Goal: Task Accomplishment & Management: Use online tool/utility

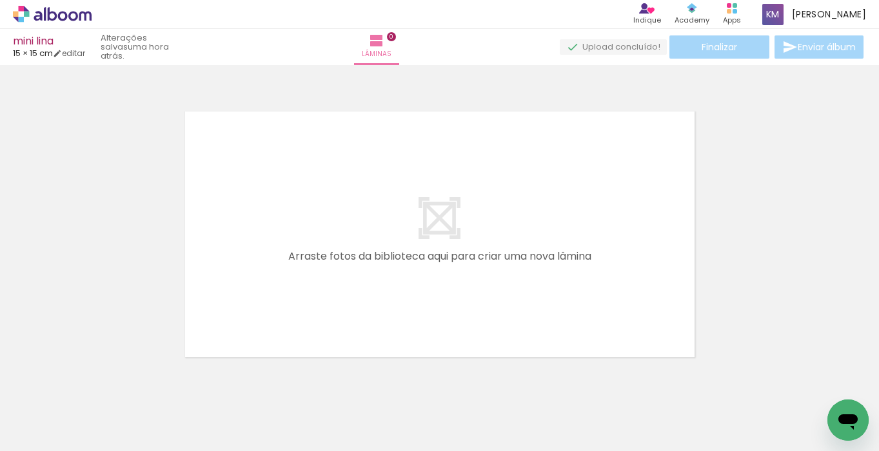
scroll to position [0, 10288]
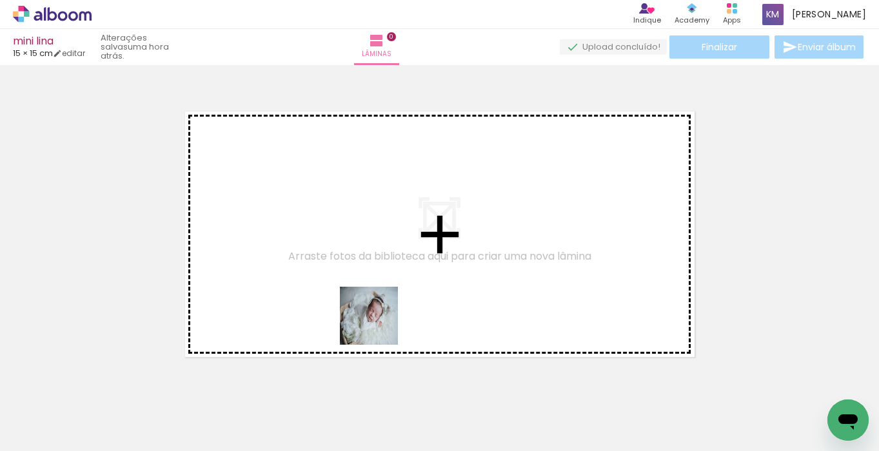
drag, startPoint x: 438, startPoint y: 417, endPoint x: 376, endPoint y: 322, distance: 113.7
click at [376, 322] on quentale-workspace at bounding box center [439, 225] width 879 height 451
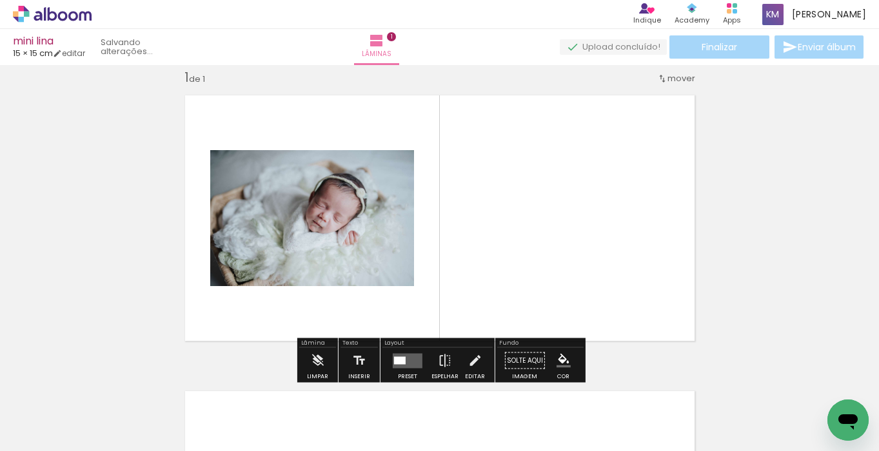
scroll to position [16, 0]
click at [399, 354] on quentale-layouter at bounding box center [408, 360] width 30 height 15
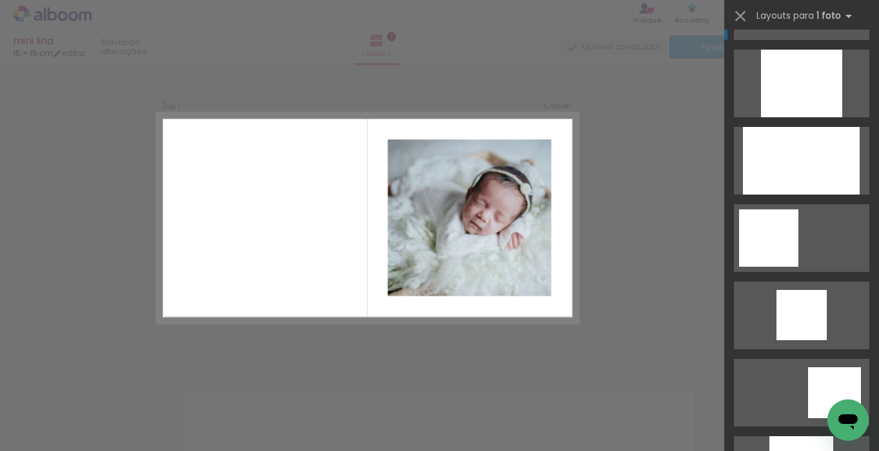
scroll to position [779, 0]
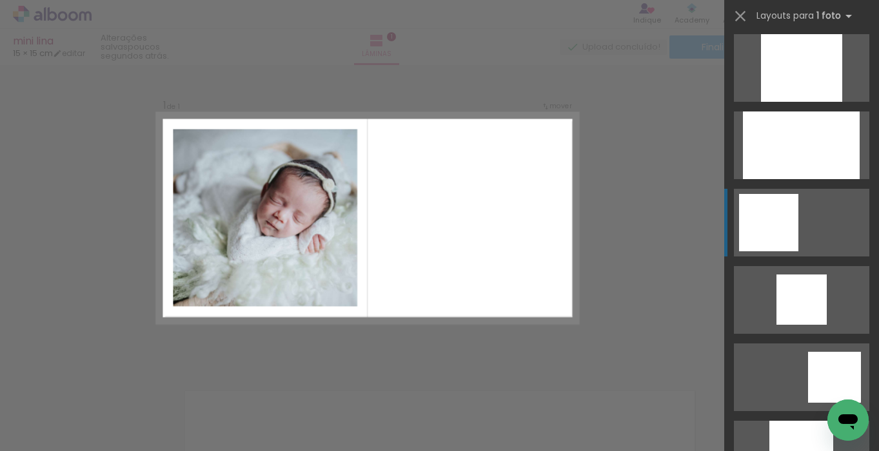
click at [777, 237] on div at bounding box center [768, 222] width 59 height 57
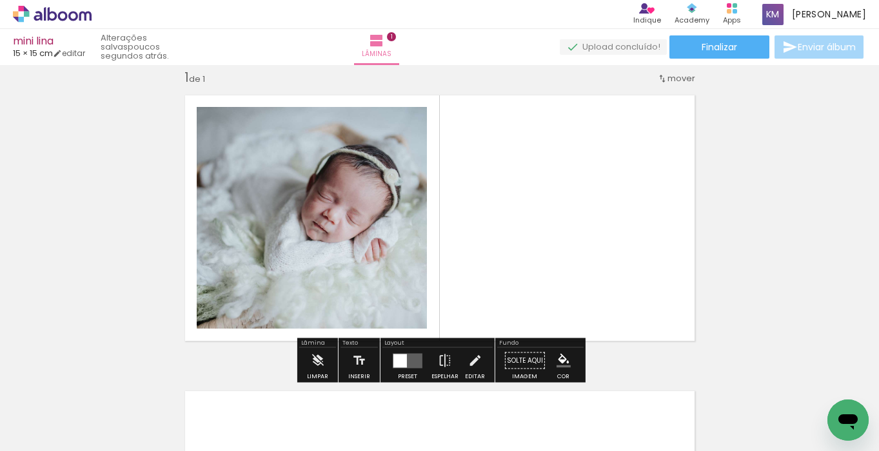
click at [397, 354] on div at bounding box center [400, 361] width 14 height 14
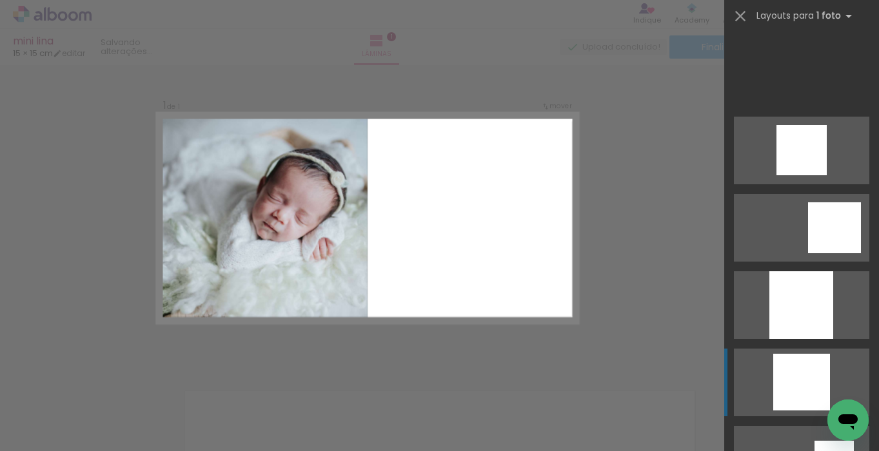
scroll to position [1523, 0]
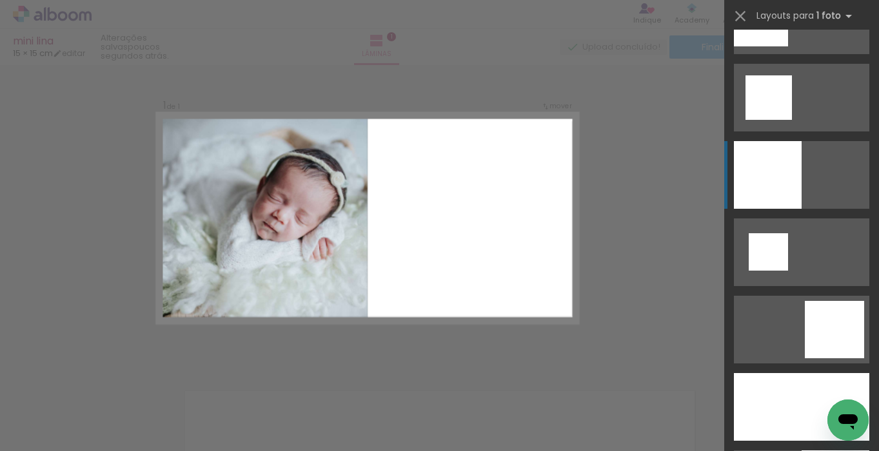
click at [781, 196] on div at bounding box center [768, 175] width 68 height 68
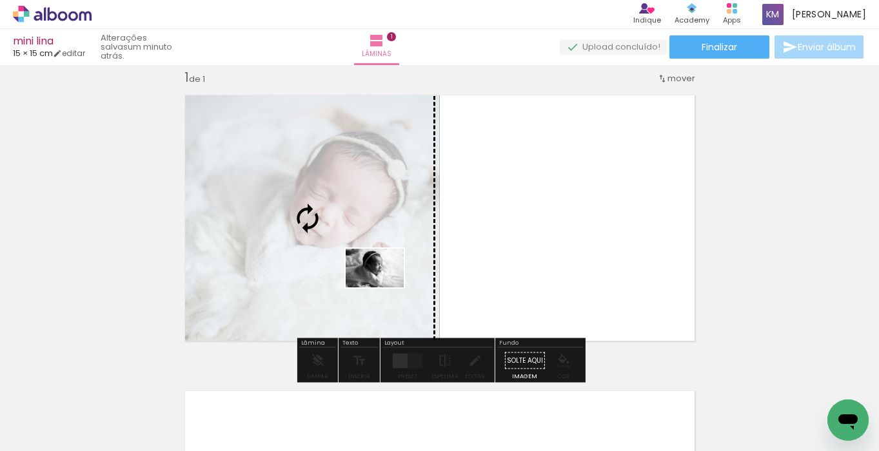
drag, startPoint x: 548, startPoint y: 417, endPoint x: 384, endPoint y: 288, distance: 208.8
click at [384, 288] on quentale-workspace at bounding box center [439, 225] width 879 height 451
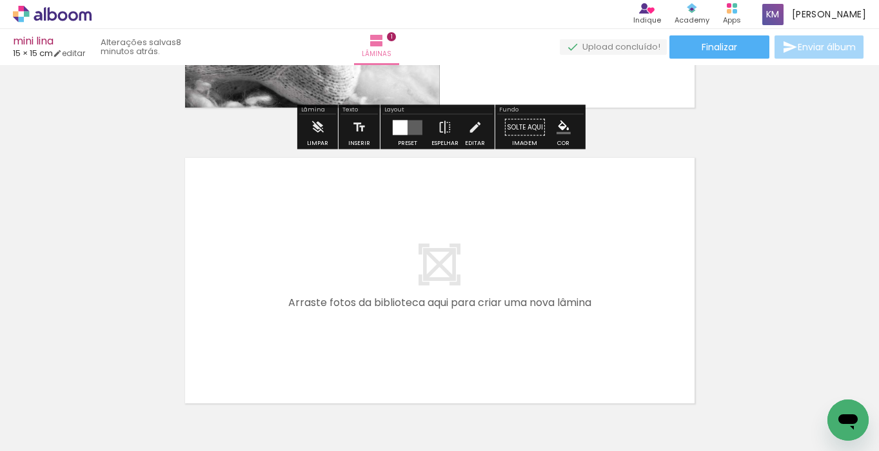
scroll to position [255, 0]
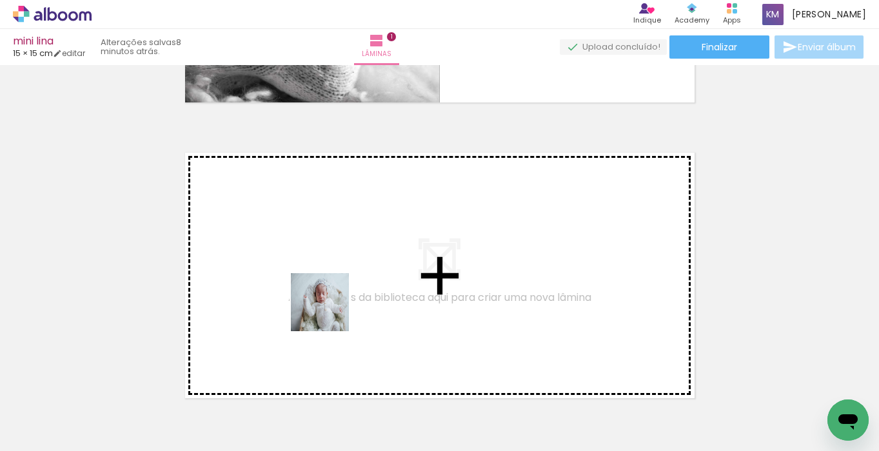
drag, startPoint x: 306, startPoint y: 409, endPoint x: 532, endPoint y: 382, distance: 228.0
click at [336, 299] on quentale-workspace at bounding box center [439, 225] width 879 height 451
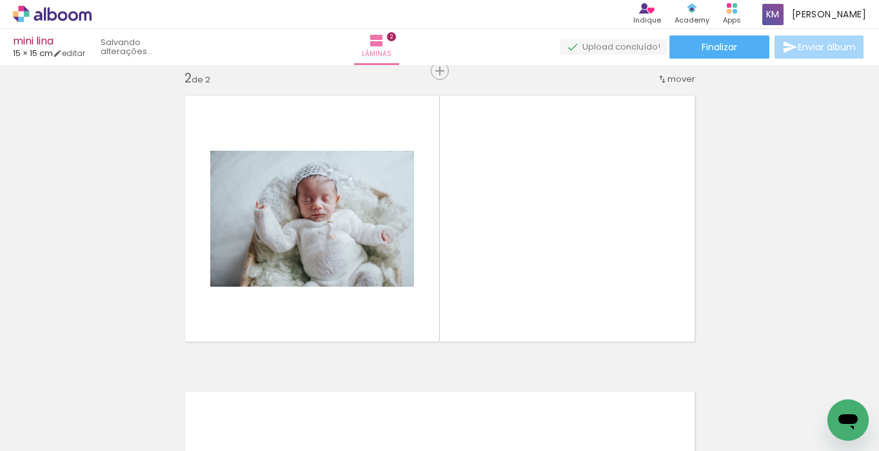
scroll to position [312, 0]
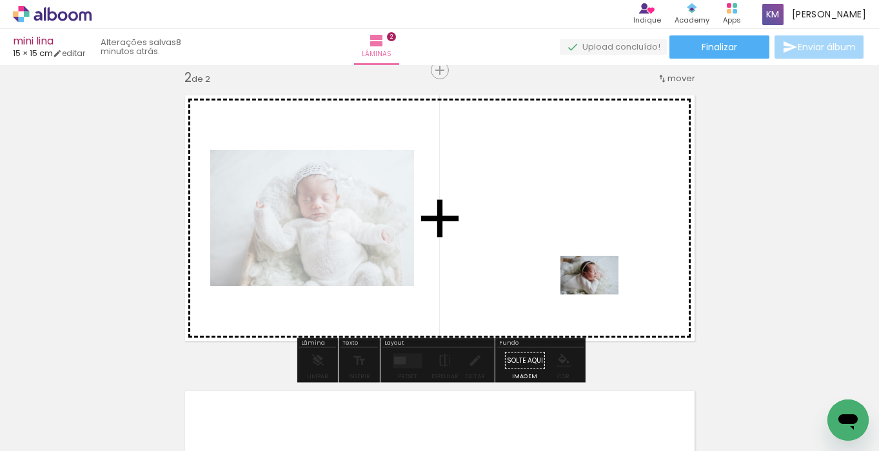
drag, startPoint x: 601, startPoint y: 413, endPoint x: 599, endPoint y: 295, distance: 117.4
click at [599, 295] on quentale-workspace at bounding box center [439, 225] width 879 height 451
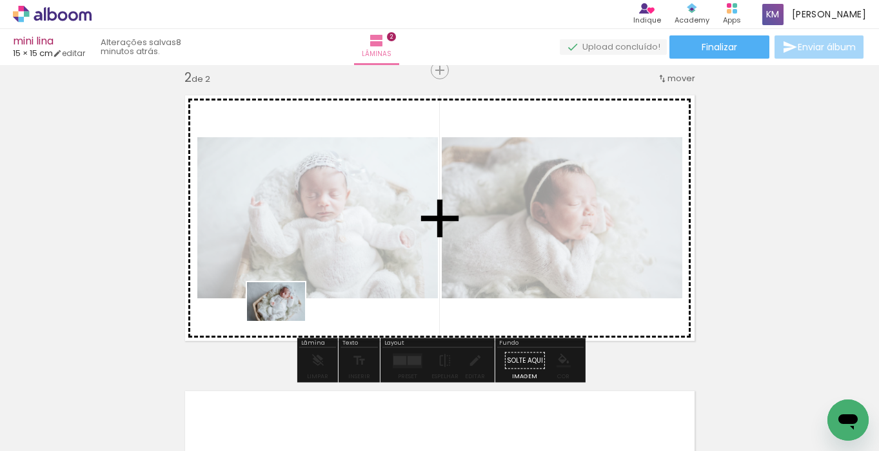
drag, startPoint x: 253, startPoint y: 409, endPoint x: 286, endPoint y: 321, distance: 94.0
click at [286, 321] on quentale-workspace at bounding box center [439, 225] width 879 height 451
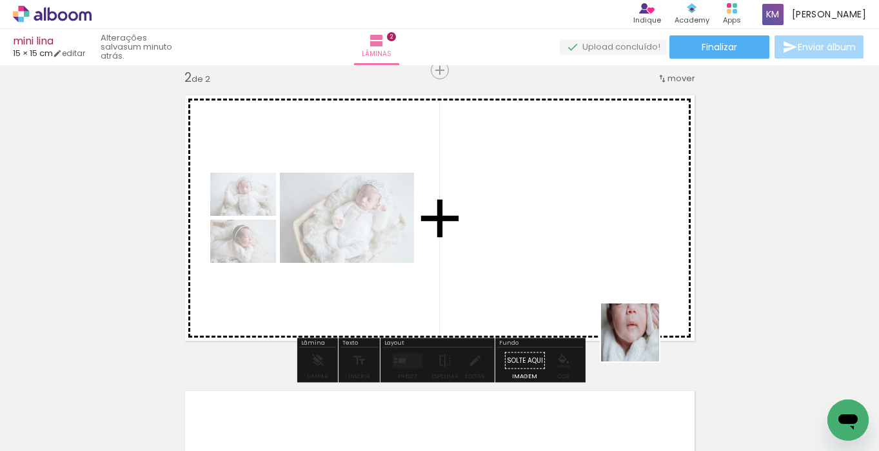
drag, startPoint x: 679, startPoint y: 402, endPoint x: 627, endPoint y: 317, distance: 99.8
click at [627, 317] on quentale-workspace at bounding box center [439, 225] width 879 height 451
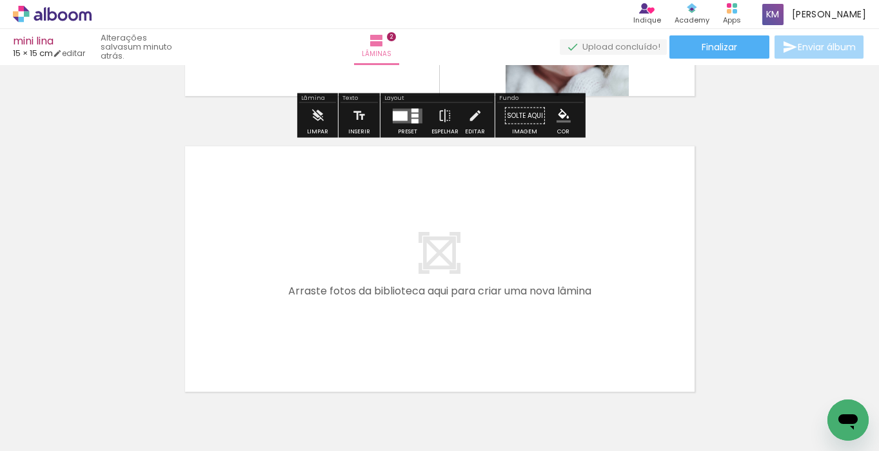
scroll to position [563, 0]
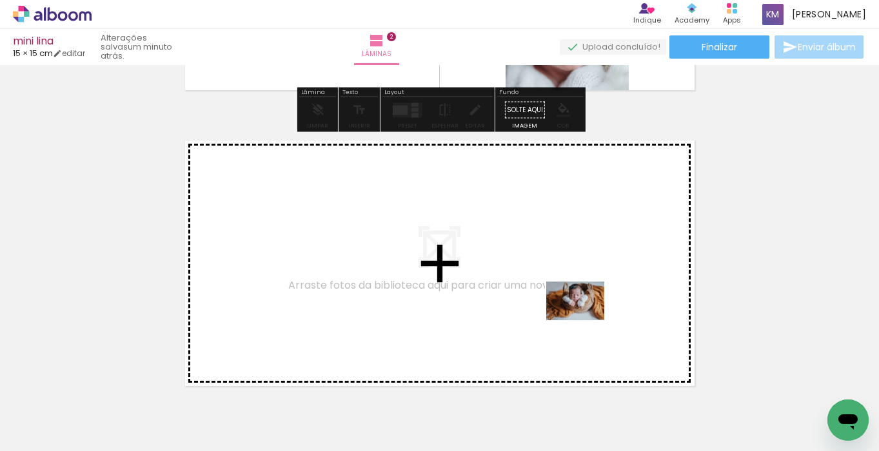
drag, startPoint x: 640, startPoint y: 406, endPoint x: 584, endPoint y: 318, distance: 104.3
click at [584, 318] on quentale-workspace at bounding box center [439, 225] width 879 height 451
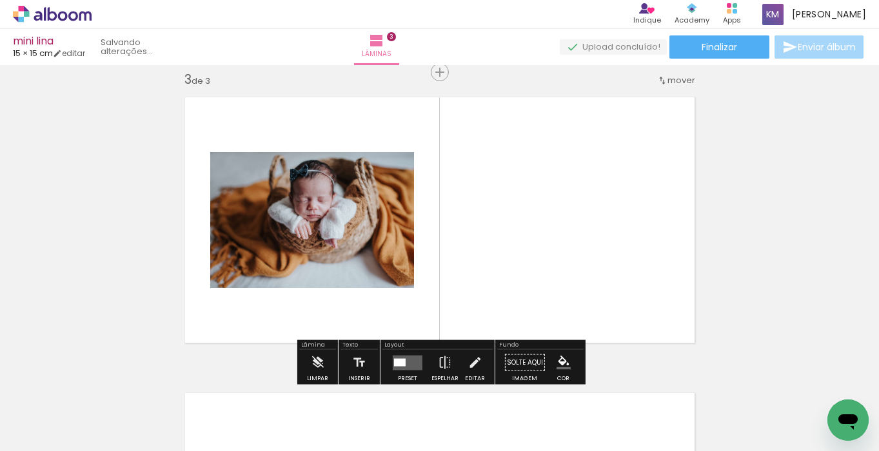
scroll to position [608, 0]
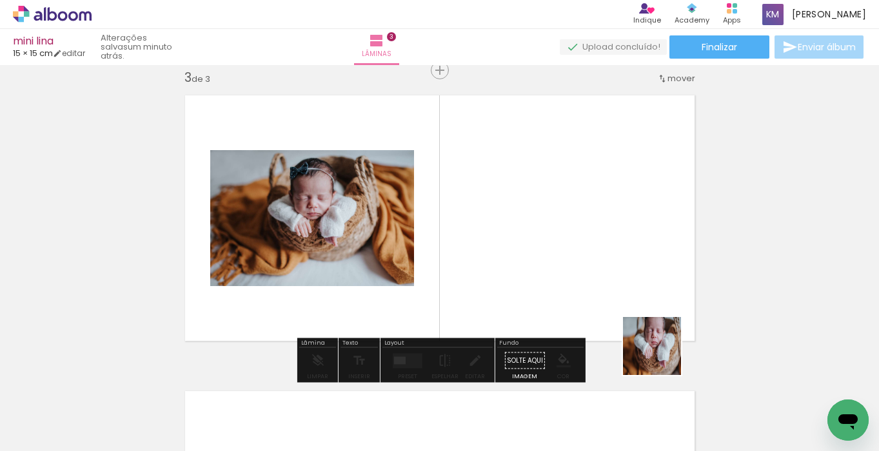
drag, startPoint x: 705, startPoint y: 402, endPoint x: 616, endPoint y: 295, distance: 138.3
click at [616, 295] on quentale-workspace at bounding box center [439, 225] width 879 height 451
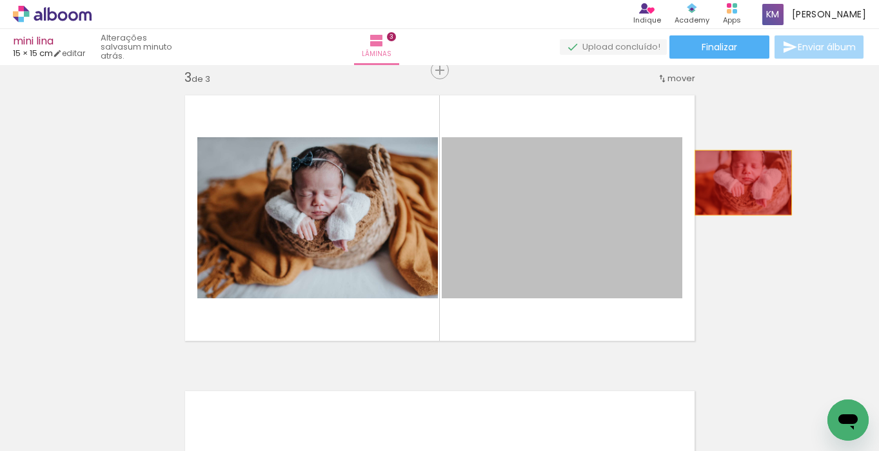
drag, startPoint x: 620, startPoint y: 237, endPoint x: 743, endPoint y: 183, distance: 134.5
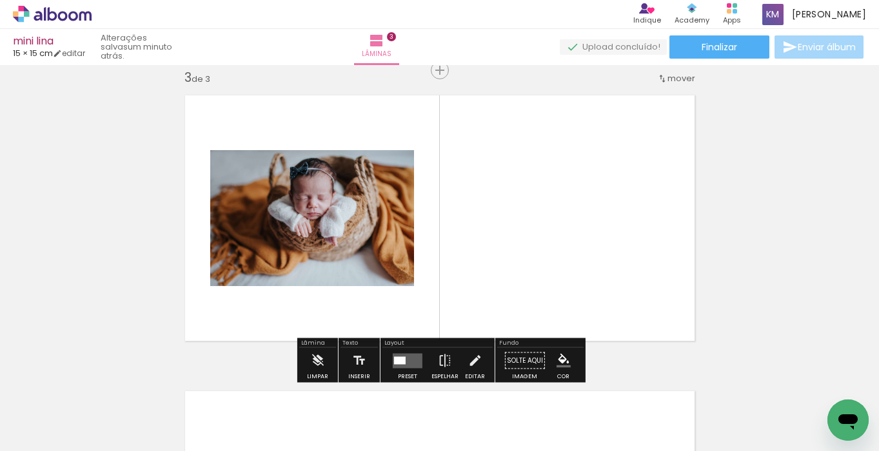
click at [408, 353] on quentale-layouter at bounding box center [408, 360] width 30 height 15
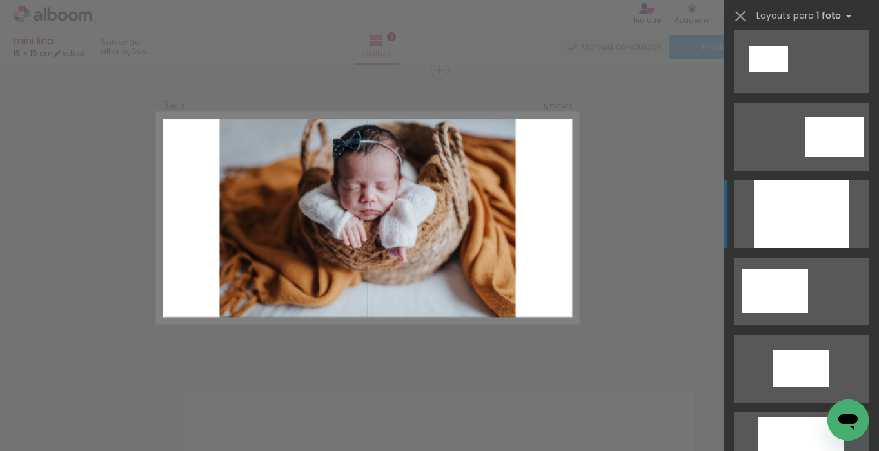
scroll to position [688, 0]
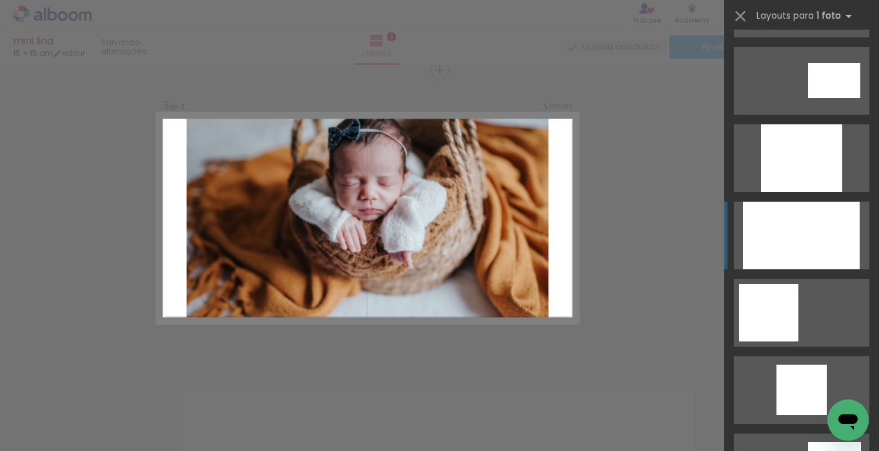
click at [786, 235] on div at bounding box center [801, 236] width 117 height 68
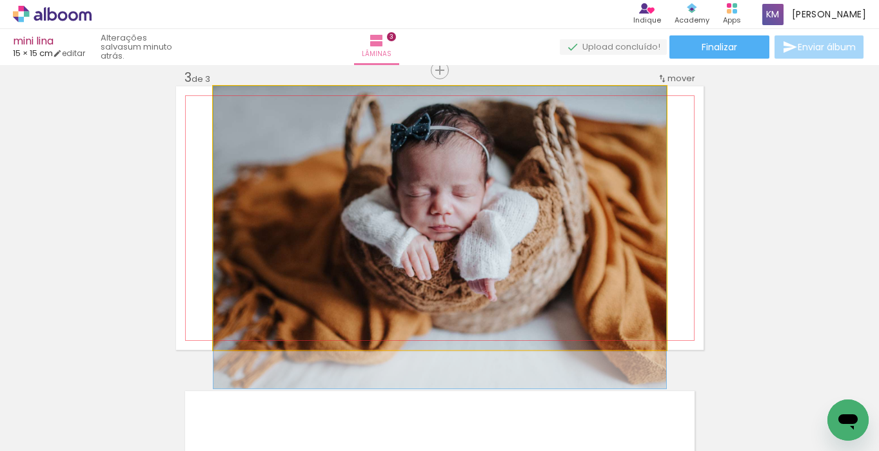
drag, startPoint x: 442, startPoint y: 209, endPoint x: 443, endPoint y: 235, distance: 26.5
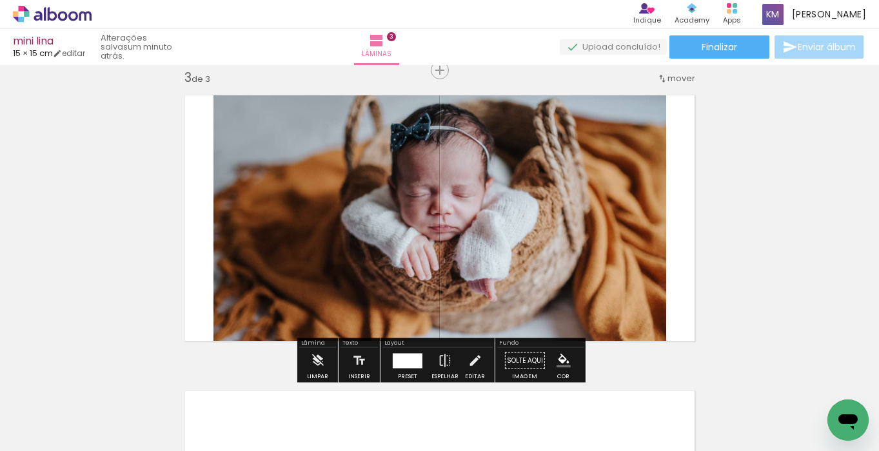
scroll to position [0, 10767]
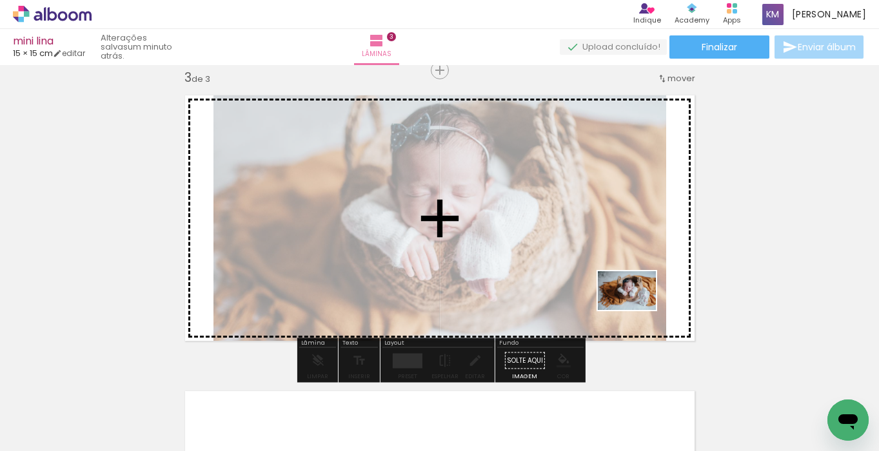
drag, startPoint x: 639, startPoint y: 408, endPoint x: 636, endPoint y: 309, distance: 98.7
click at [636, 309] on quentale-workspace at bounding box center [439, 225] width 879 height 451
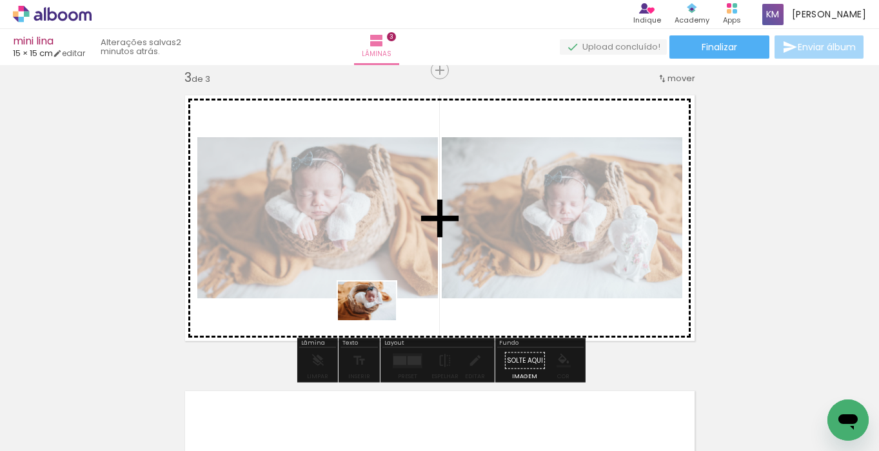
drag, startPoint x: 339, startPoint y: 416, endPoint x: 376, endPoint y: 320, distance: 102.8
click at [376, 320] on quentale-workspace at bounding box center [439, 225] width 879 height 451
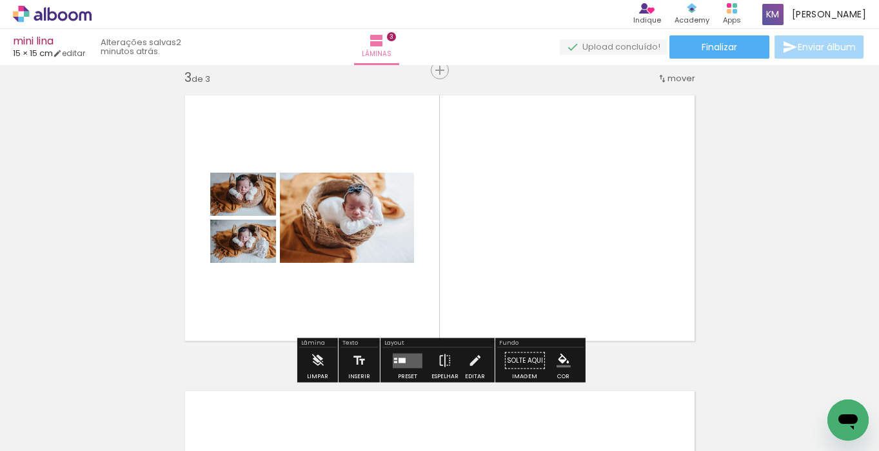
scroll to position [0, 11025]
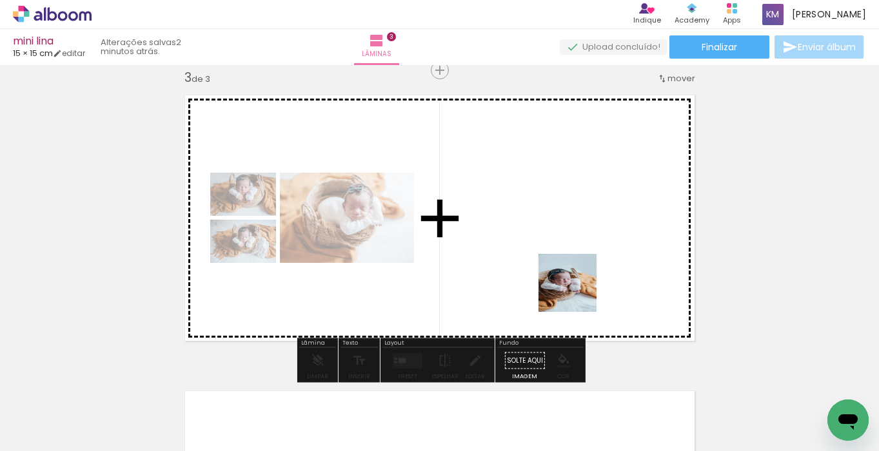
drag, startPoint x: 591, startPoint y: 394, endPoint x: 576, endPoint y: 272, distance: 122.8
click at [576, 272] on quentale-workspace at bounding box center [439, 225] width 879 height 451
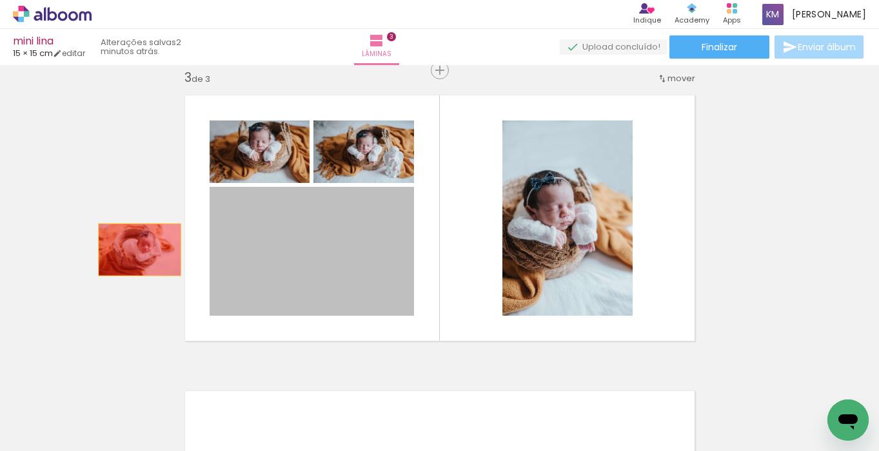
drag, startPoint x: 295, startPoint y: 247, endPoint x: 132, endPoint y: 248, distance: 163.7
click at [132, 249] on div "Inserir lâmina 1 de 3 Inserir lâmina 2 de 3 Inserir lâmina 3 de 3" at bounding box center [439, 54] width 879 height 1184
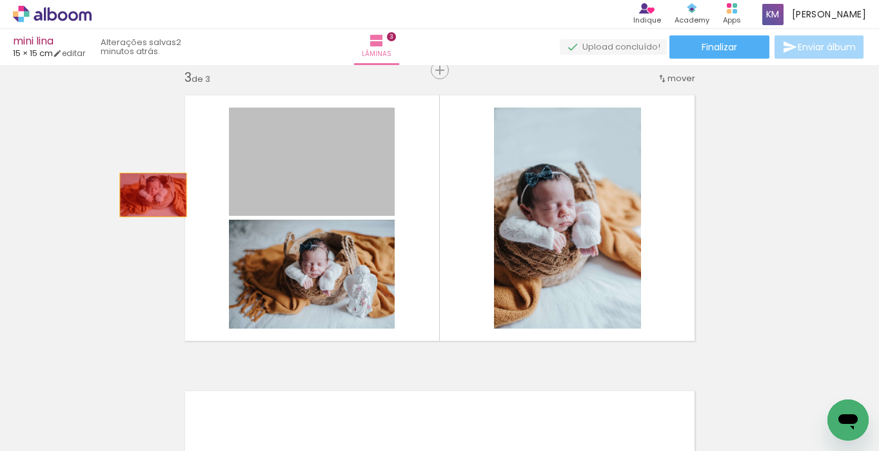
drag, startPoint x: 286, startPoint y: 187, endPoint x: 139, endPoint y: 198, distance: 146.7
click at [139, 198] on div "Inserir lâmina 1 de 3 Inserir lâmina 2 de 3 Inserir lâmina 3 de 3" at bounding box center [439, 54] width 879 height 1184
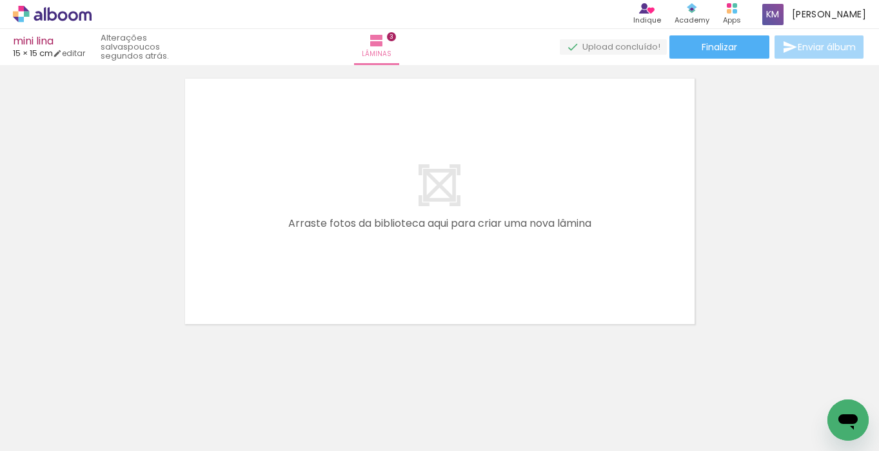
scroll to position [0, 11570]
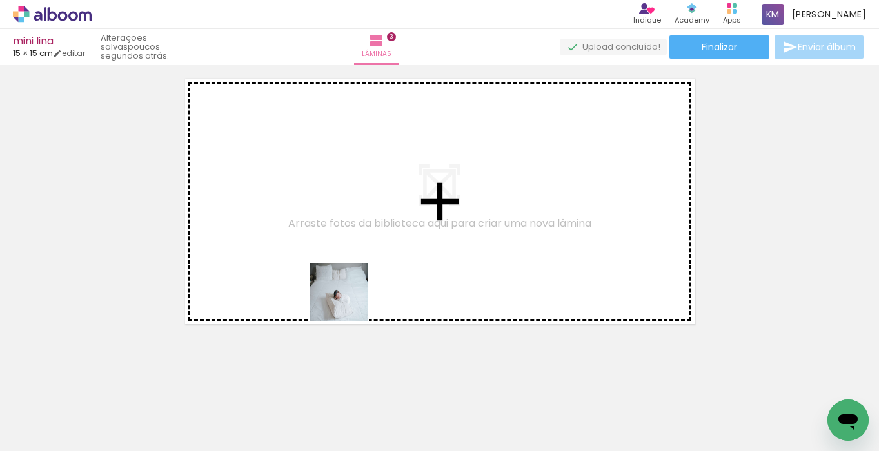
drag, startPoint x: 318, startPoint y: 404, endPoint x: 349, endPoint y: 298, distance: 110.2
click at [349, 300] on quentale-workspace at bounding box center [439, 225] width 879 height 451
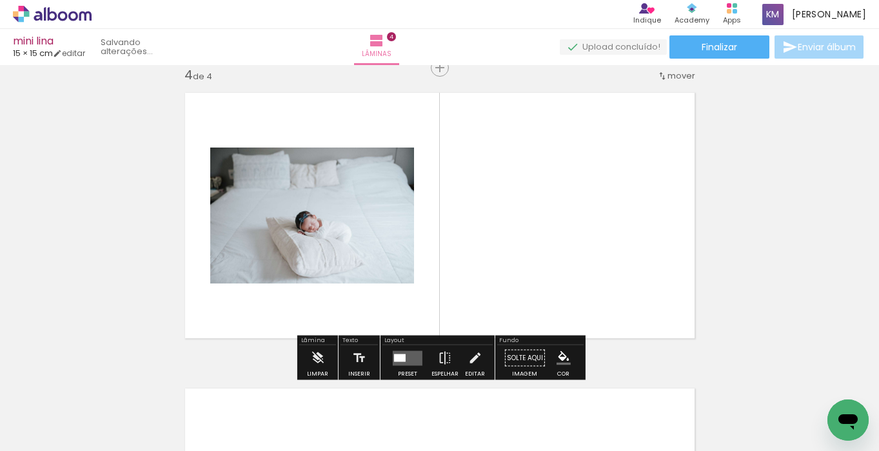
scroll to position [904, 0]
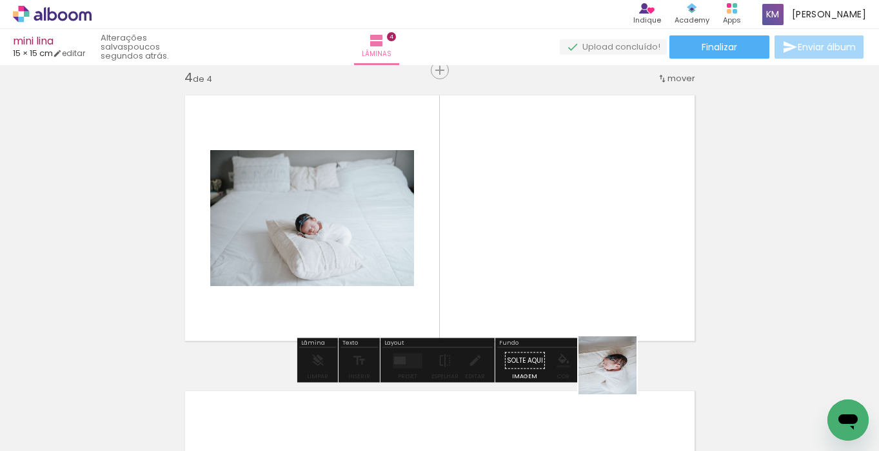
drag, startPoint x: 623, startPoint y: 409, endPoint x: 617, endPoint y: 297, distance: 111.7
click at [617, 297] on quentale-workspace at bounding box center [439, 225] width 879 height 451
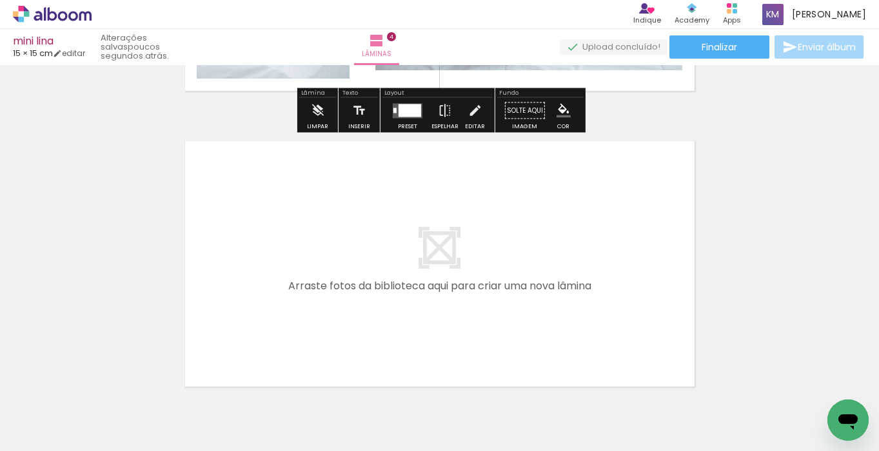
scroll to position [0, 11940]
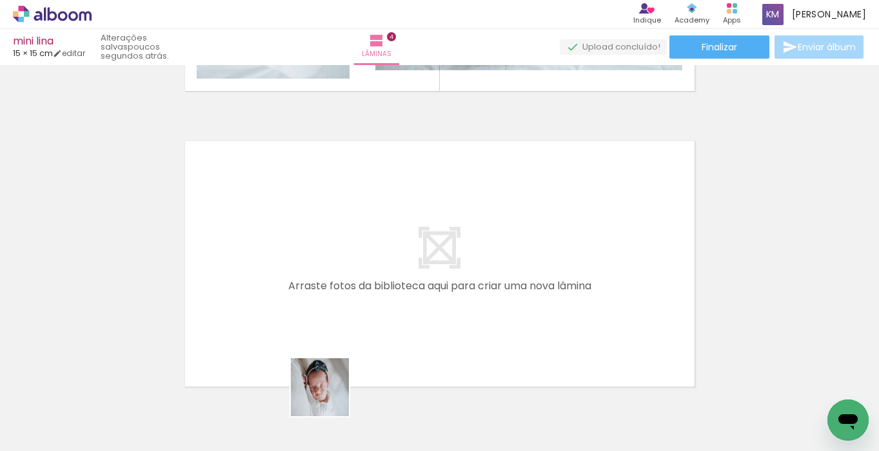
drag, startPoint x: 329, startPoint y: 402, endPoint x: 354, endPoint y: 275, distance: 129.3
click at [354, 275] on quentale-workspace at bounding box center [439, 225] width 879 height 451
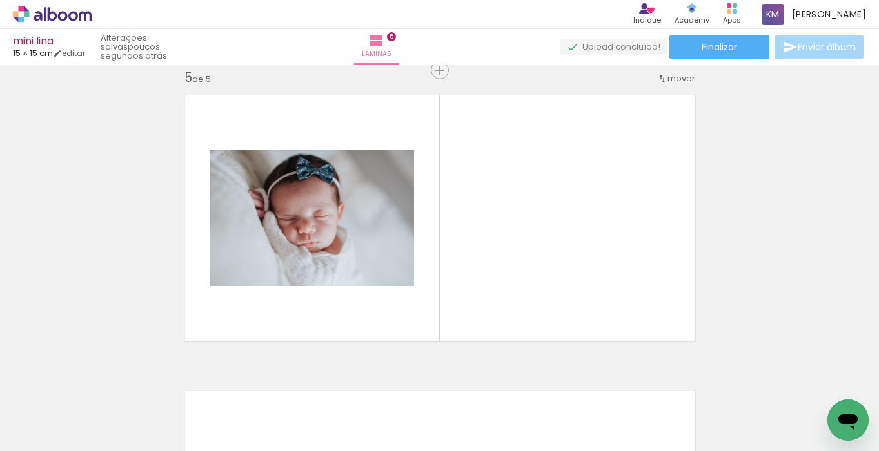
scroll to position [0, 12452]
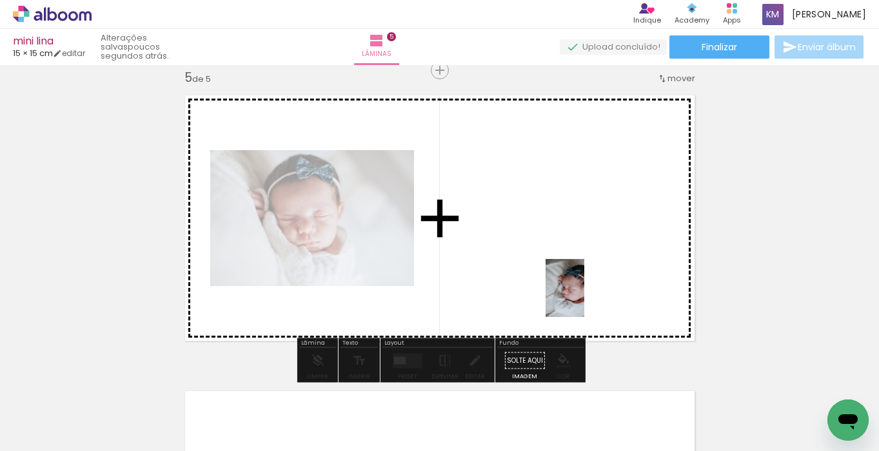
drag, startPoint x: 606, startPoint y: 396, endPoint x: 583, endPoint y: 297, distance: 102.4
click at [583, 297] on quentale-workspace at bounding box center [439, 225] width 879 height 451
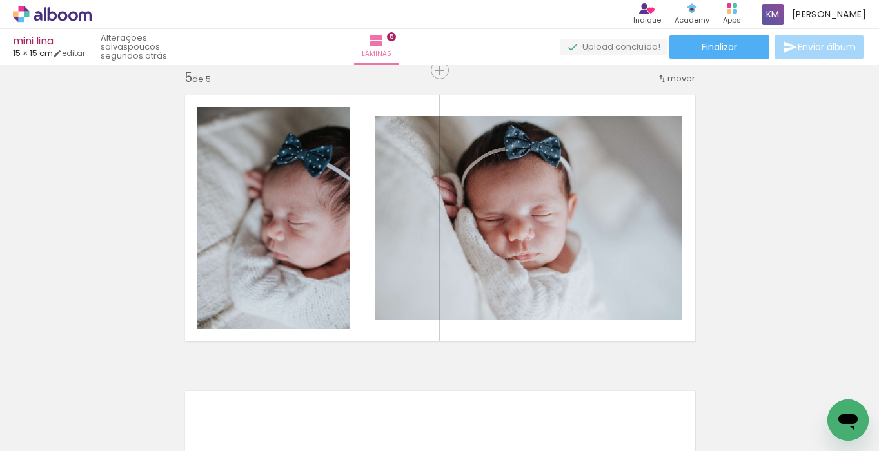
scroll to position [0, 12720]
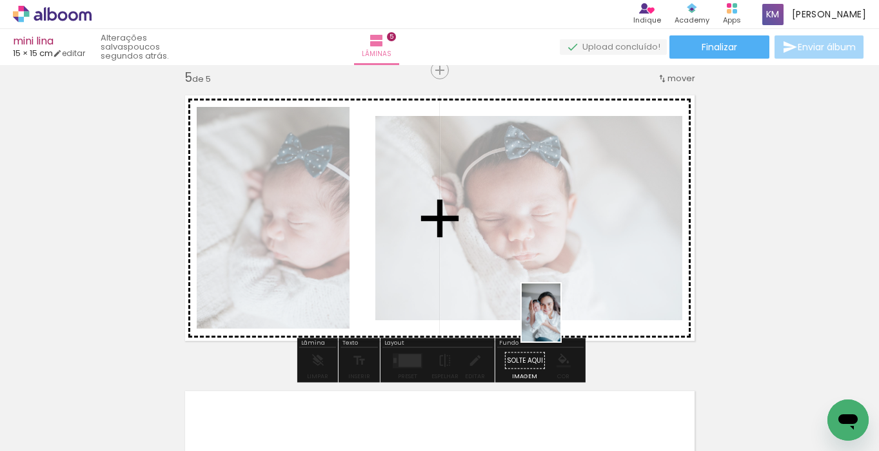
drag, startPoint x: 550, startPoint y: 413, endPoint x: 560, endPoint y: 322, distance: 91.5
click at [560, 322] on quentale-workspace at bounding box center [439, 225] width 879 height 451
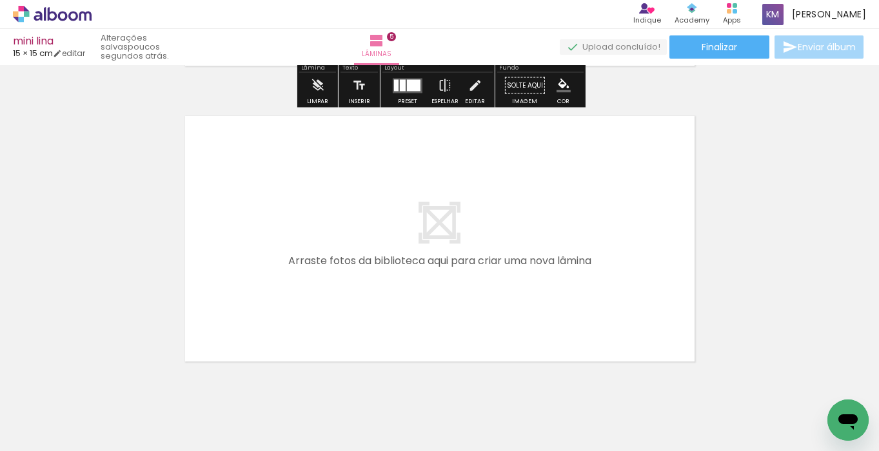
scroll to position [1481, 0]
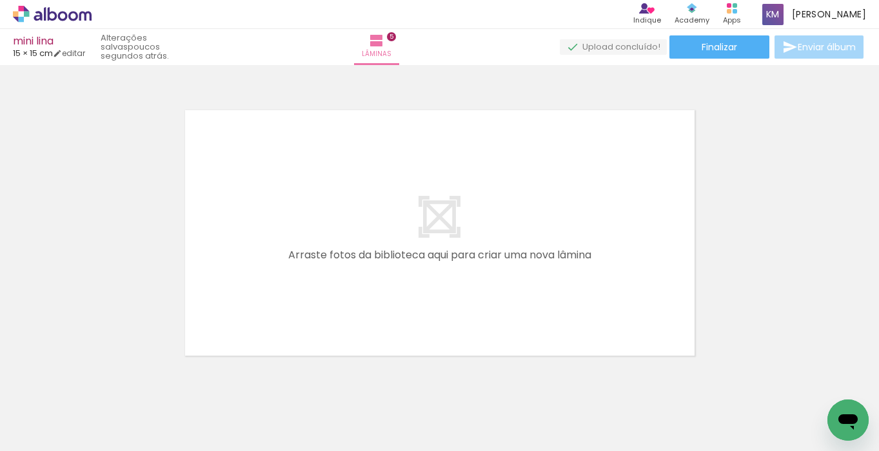
click at [549, 408] on div at bounding box center [540, 408] width 43 height 64
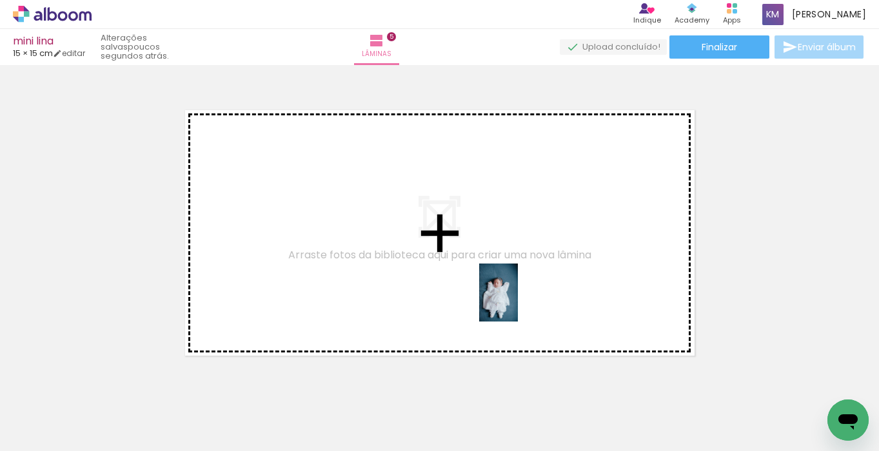
drag, startPoint x: 549, startPoint y: 408, endPoint x: 518, endPoint y: 302, distance: 110.2
click at [518, 302] on quentale-workspace at bounding box center [439, 225] width 879 height 451
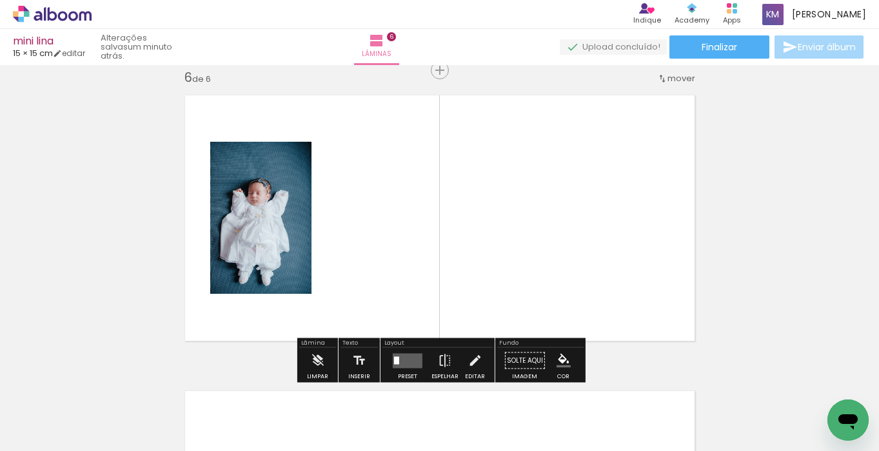
scroll to position [0, 13357]
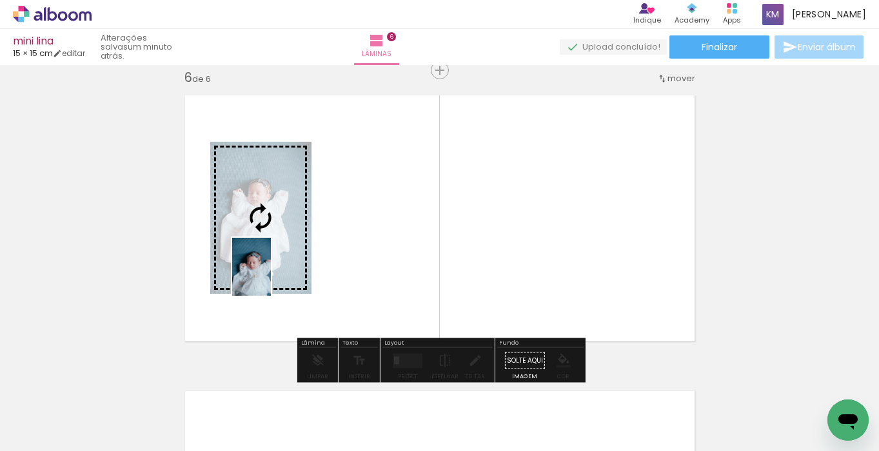
drag, startPoint x: 493, startPoint y: 411, endPoint x: 271, endPoint y: 277, distance: 259.5
click at [271, 277] on quentale-workspace at bounding box center [439, 225] width 879 height 451
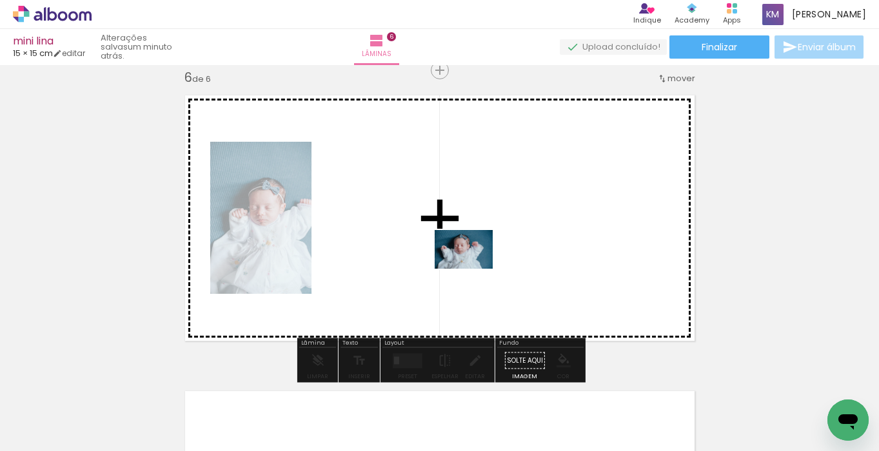
drag, startPoint x: 422, startPoint y: 411, endPoint x: 473, endPoint y: 268, distance: 152.1
click at [473, 268] on quentale-workspace at bounding box center [439, 225] width 879 height 451
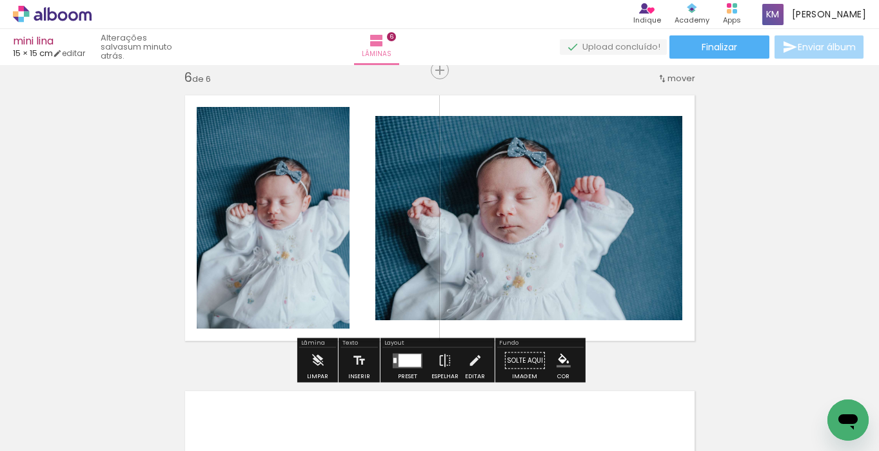
scroll to position [0, 13686]
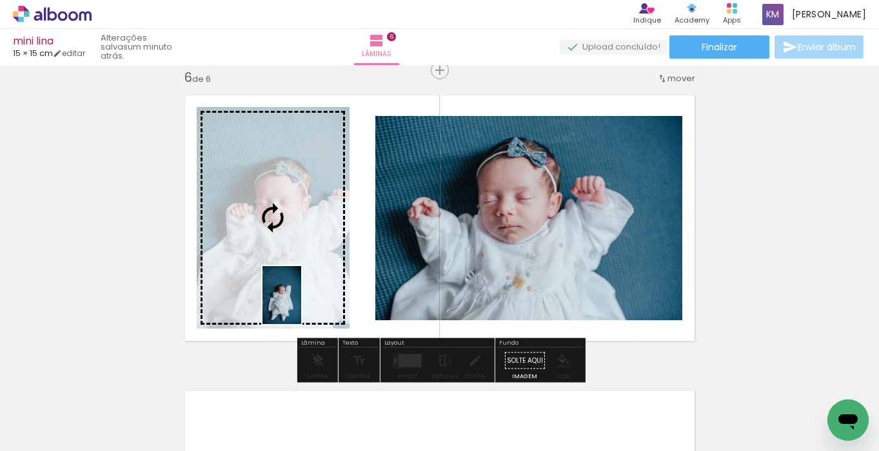
drag, startPoint x: 386, startPoint y: 405, endPoint x: 301, endPoint y: 305, distance: 130.8
click at [301, 305] on quentale-workspace at bounding box center [439, 225] width 879 height 451
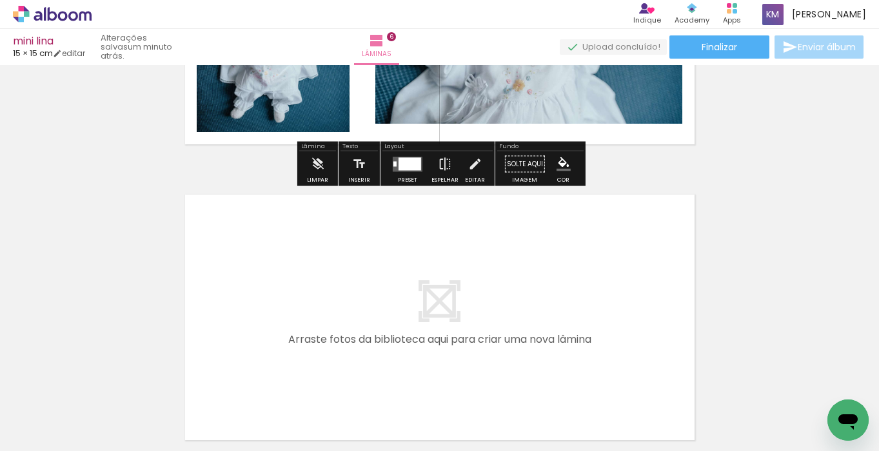
scroll to position [1694, 0]
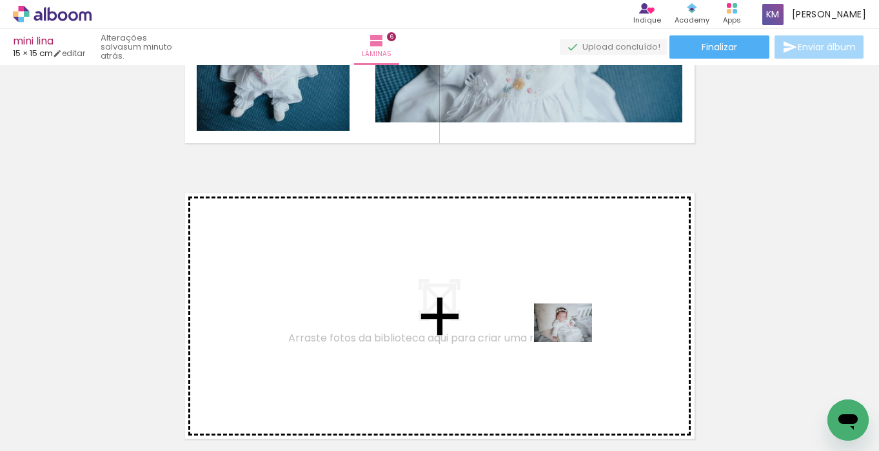
drag, startPoint x: 671, startPoint y: 410, endPoint x: 572, endPoint y: 342, distance: 119.6
click at [572, 342] on quentale-workspace at bounding box center [439, 225] width 879 height 451
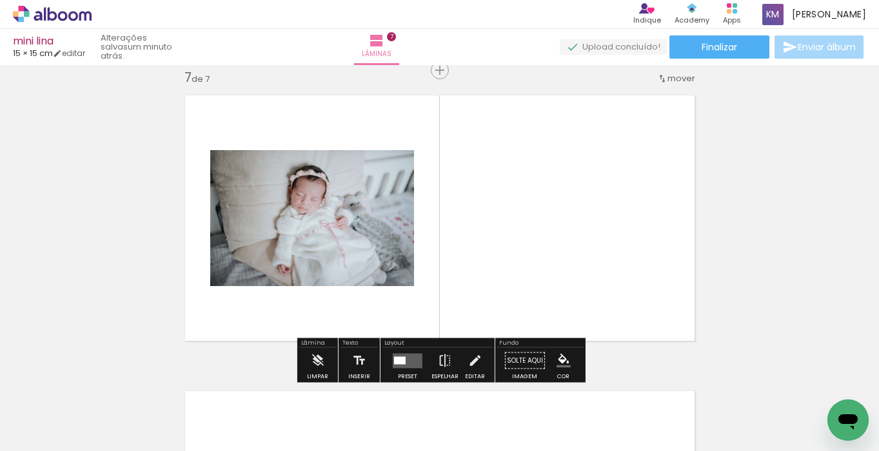
scroll to position [0, 14032]
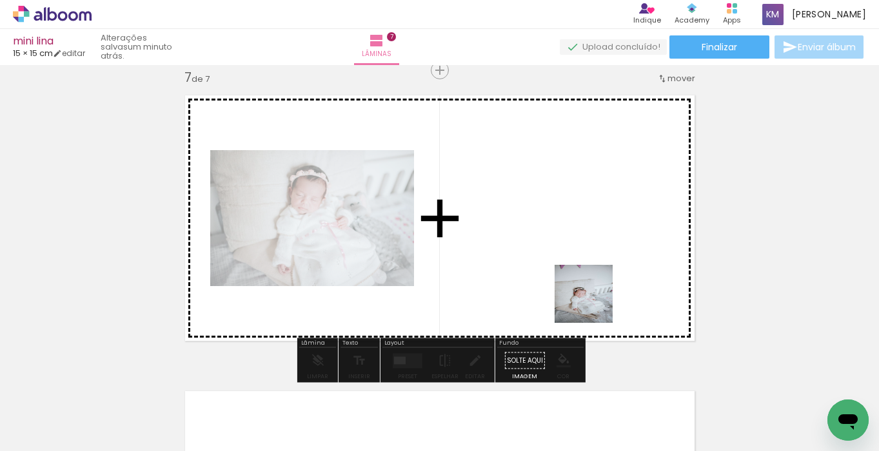
drag, startPoint x: 823, startPoint y: 394, endPoint x: 590, endPoint y: 301, distance: 251.2
click at [590, 301] on quentale-workspace at bounding box center [439, 225] width 879 height 451
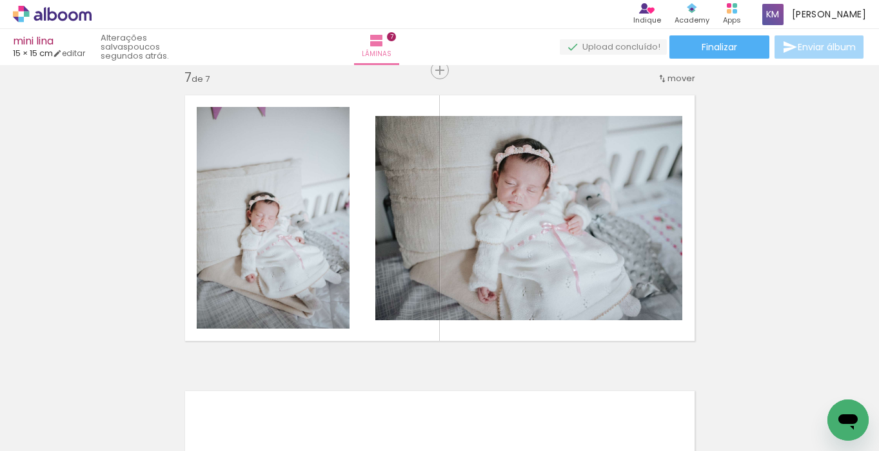
scroll to position [0, 9787]
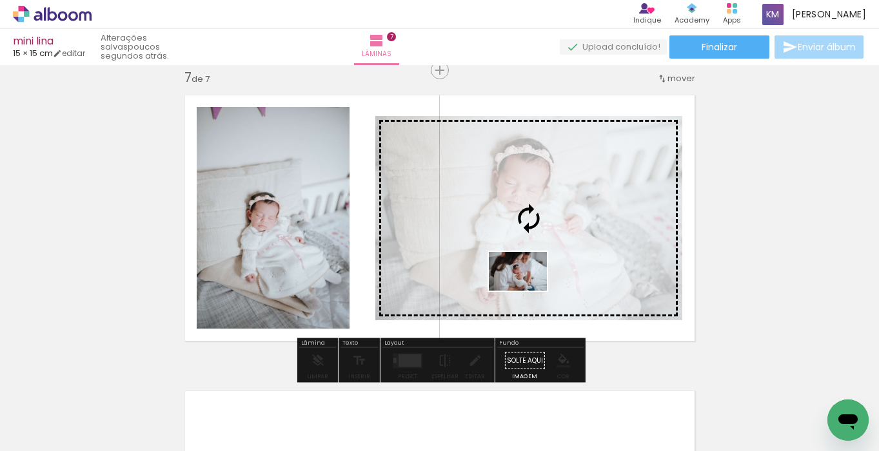
drag, startPoint x: 526, startPoint y: 408, endPoint x: 527, endPoint y: 291, distance: 117.3
click at [527, 291] on quentale-workspace at bounding box center [439, 225] width 879 height 451
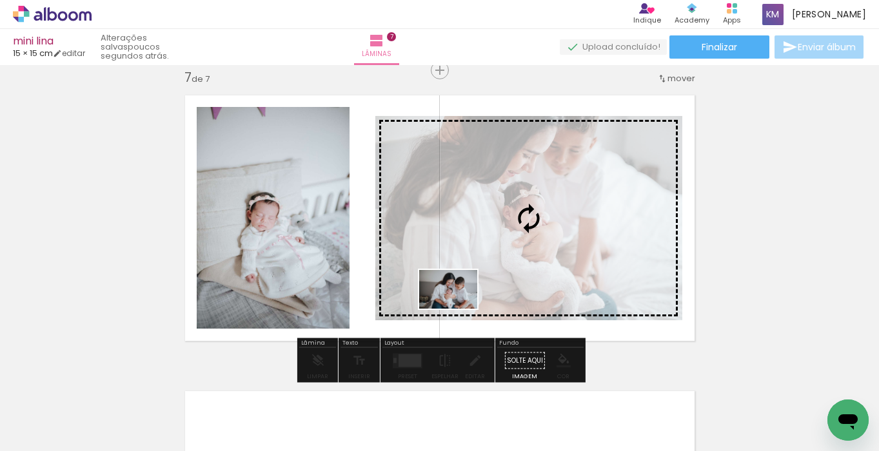
drag, startPoint x: 381, startPoint y: 411, endPoint x: 458, endPoint y: 309, distance: 127.5
click at [458, 309] on quentale-workspace at bounding box center [439, 225] width 879 height 451
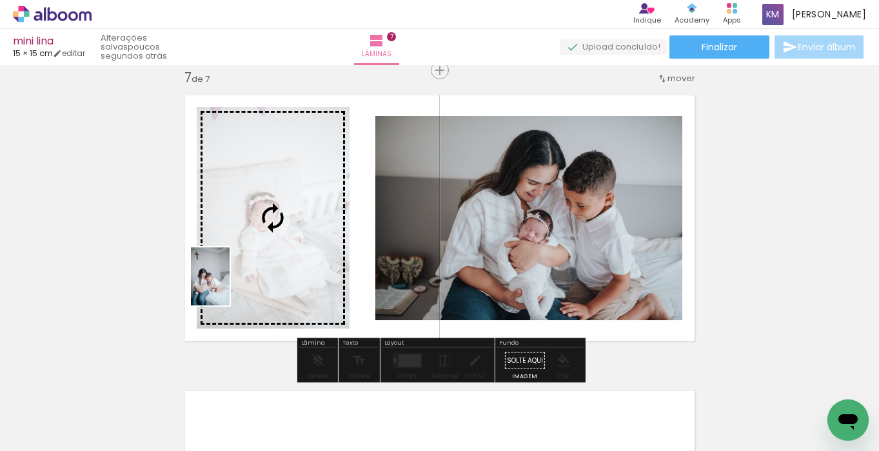
drag, startPoint x: 97, startPoint y: 407, endPoint x: 229, endPoint y: 287, distance: 178.9
click at [229, 287] on quentale-workspace at bounding box center [439, 225] width 879 height 451
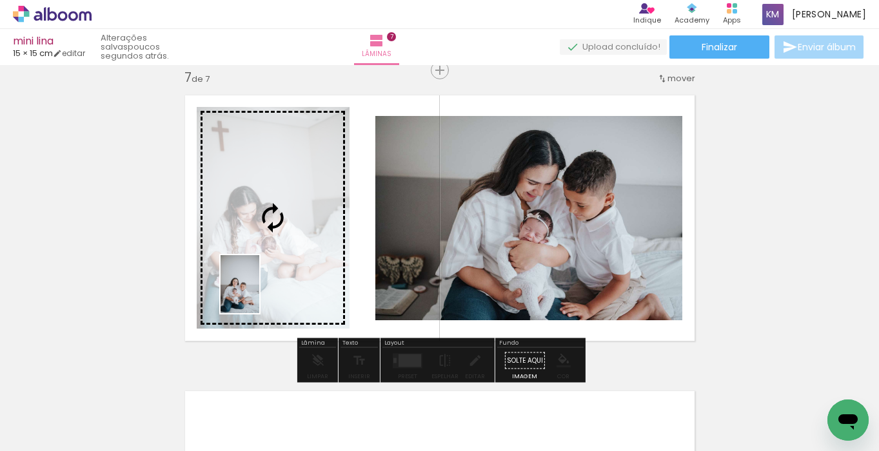
drag, startPoint x: 167, startPoint y: 406, endPoint x: 259, endPoint y: 294, distance: 145.2
click at [259, 294] on quentale-workspace at bounding box center [439, 225] width 879 height 451
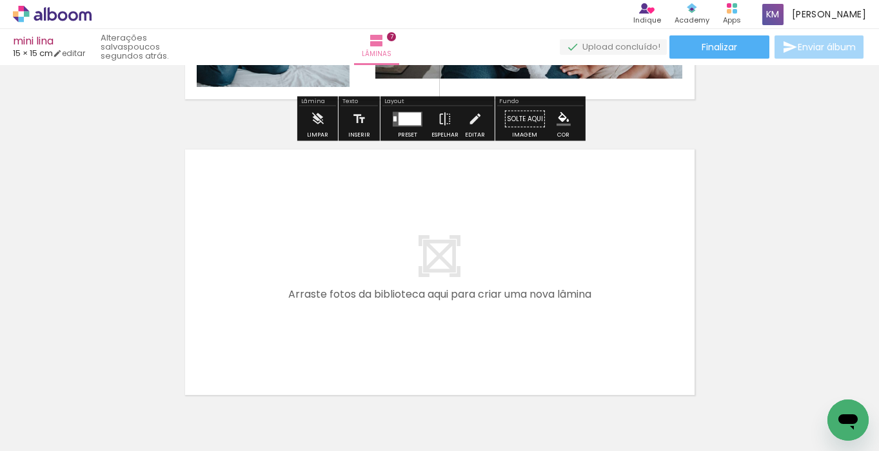
scroll to position [2036, 0]
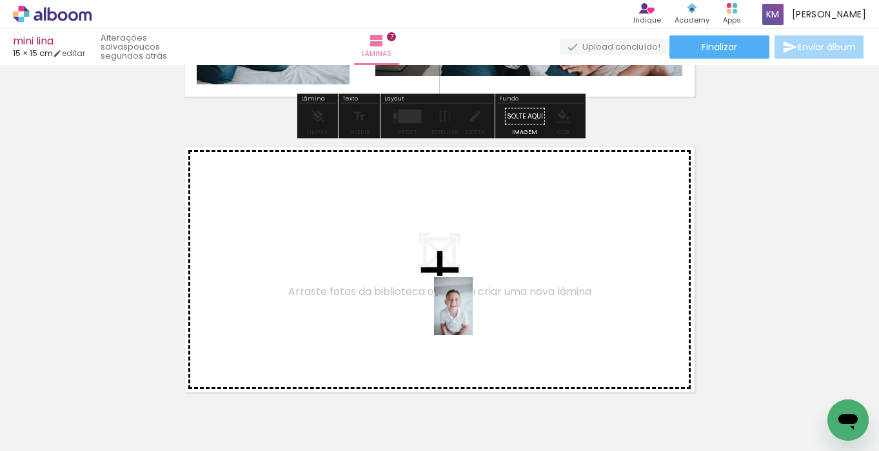
drag, startPoint x: 522, startPoint y: 407, endPoint x: 471, endPoint y: 315, distance: 105.3
click at [471, 315] on quentale-workspace at bounding box center [439, 225] width 879 height 451
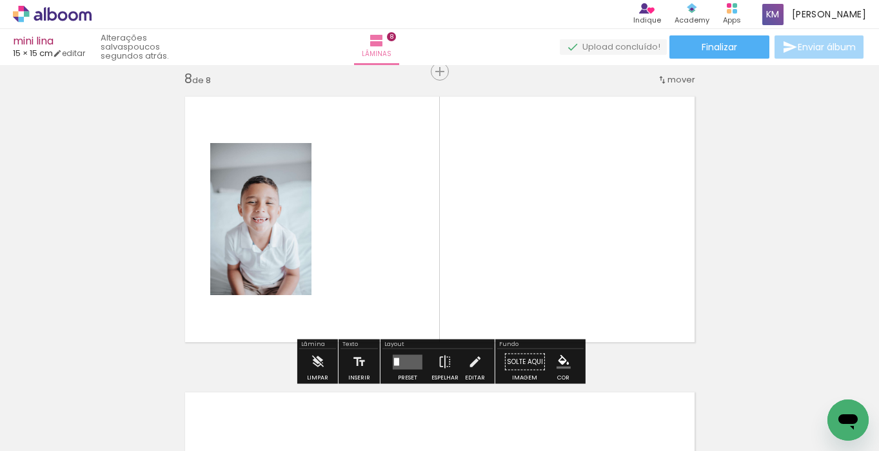
scroll to position [2087, 0]
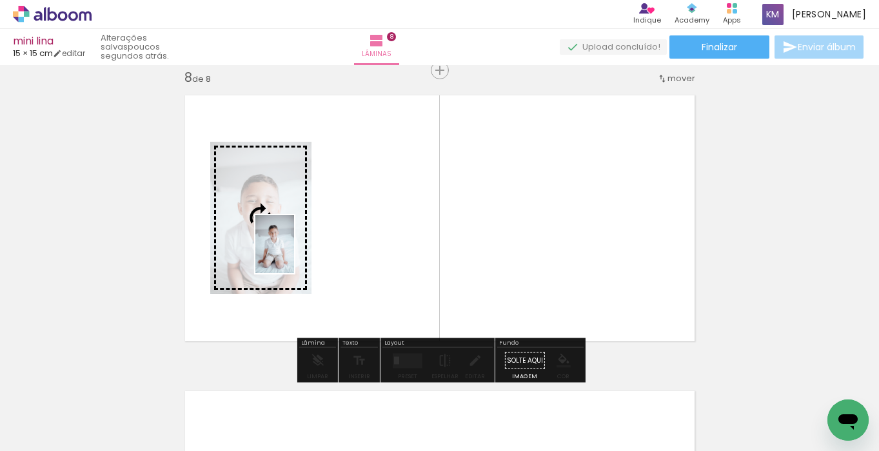
drag, startPoint x: 446, startPoint y: 417, endPoint x: 295, endPoint y: 256, distance: 221.2
click at [295, 256] on quentale-workspace at bounding box center [439, 225] width 879 height 451
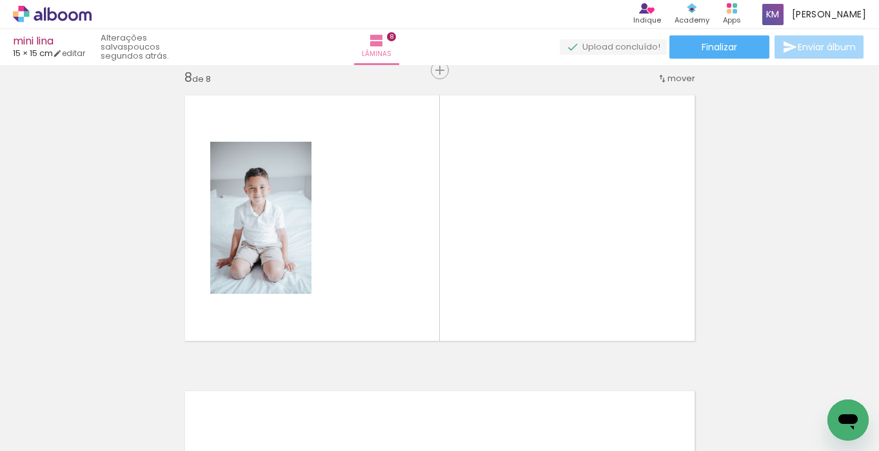
scroll to position [0, 8144]
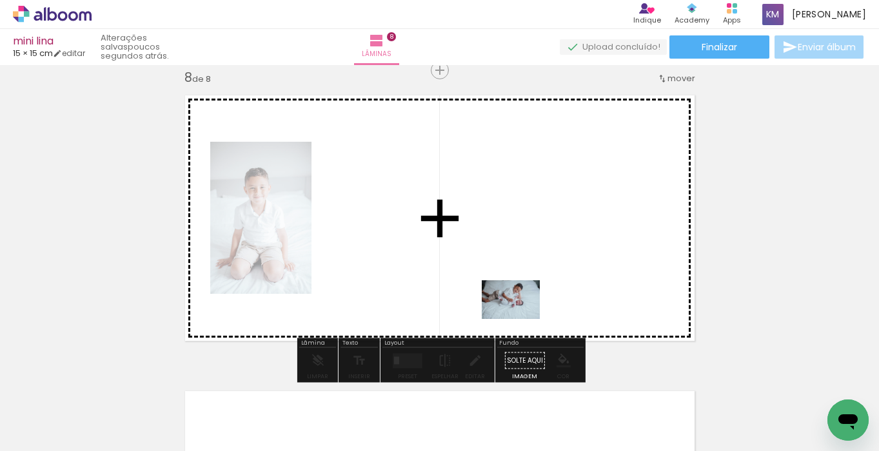
drag, startPoint x: 516, startPoint y: 404, endPoint x: 520, endPoint y: 319, distance: 84.5
click at [520, 319] on quentale-workspace at bounding box center [439, 225] width 879 height 451
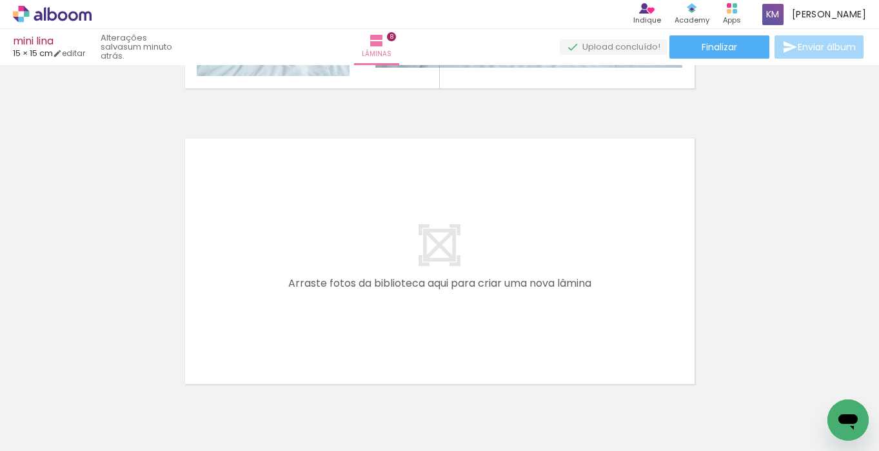
scroll to position [2349, 0]
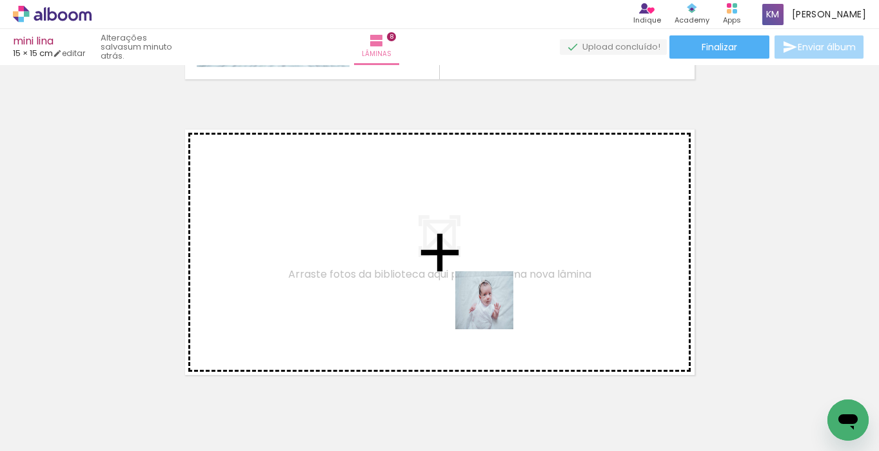
drag, startPoint x: 582, startPoint y: 407, endPoint x: 490, endPoint y: 306, distance: 136.9
click at [490, 306] on quentale-workspace at bounding box center [439, 225] width 879 height 451
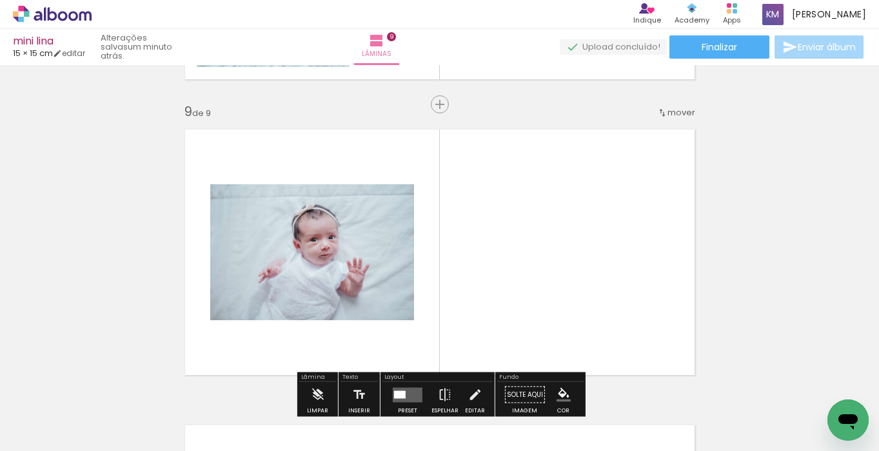
scroll to position [2383, 0]
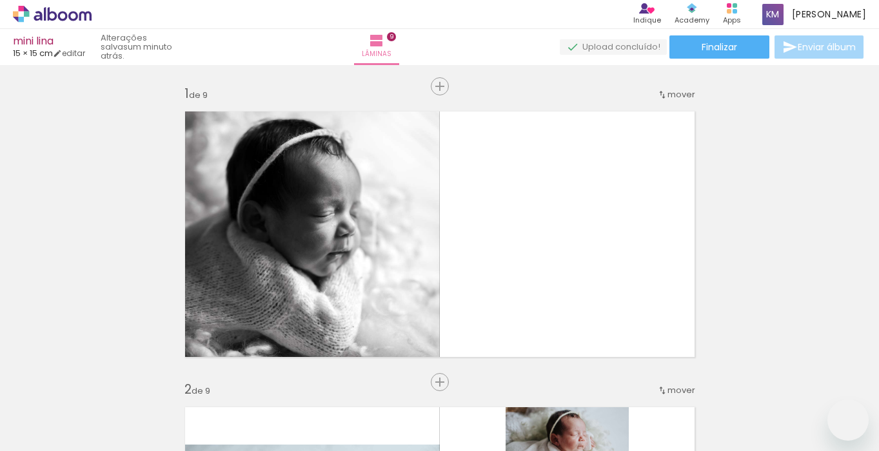
click at [508, 270] on quentale-workspace at bounding box center [439, 225] width 879 height 451
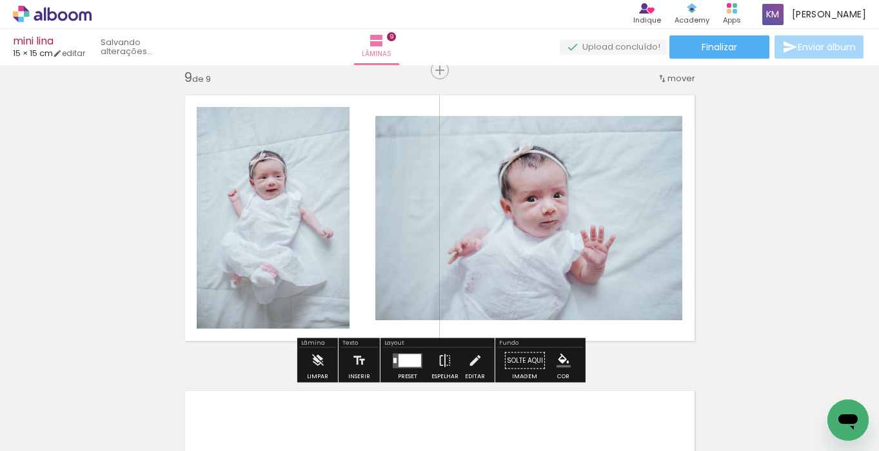
scroll to position [0, 7494]
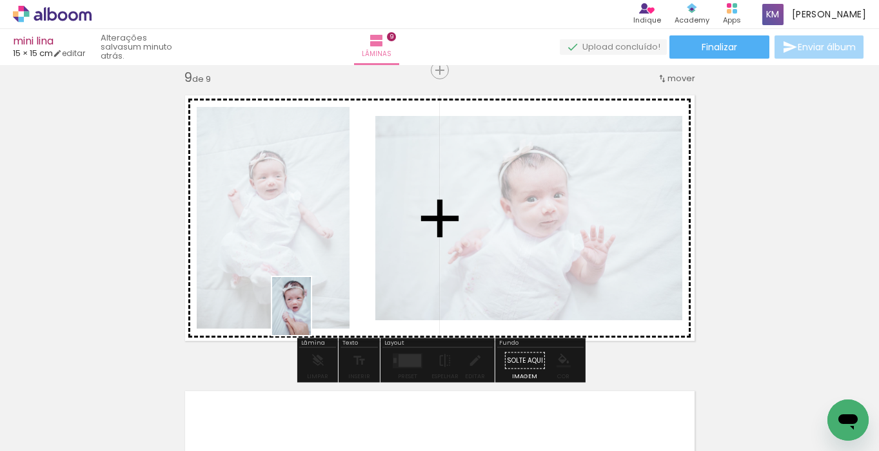
drag, startPoint x: 227, startPoint y: 428, endPoint x: 313, endPoint y: 315, distance: 142.2
click at [313, 315] on quentale-workspace at bounding box center [439, 225] width 879 height 451
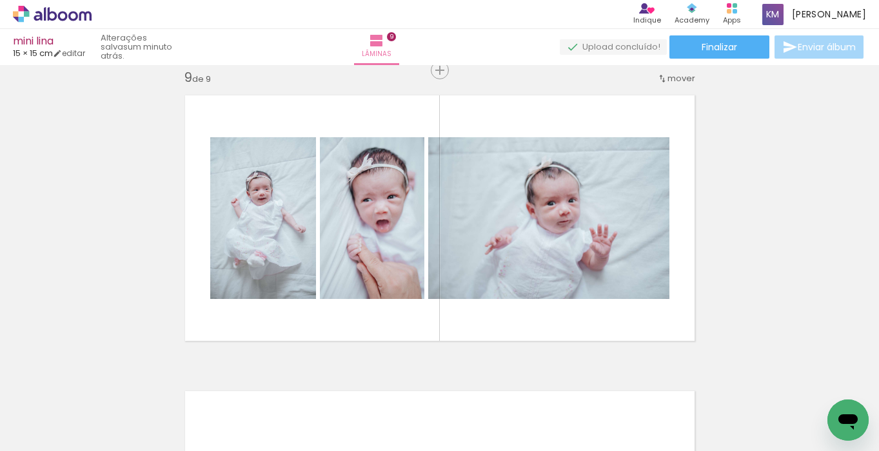
scroll to position [0, 7087]
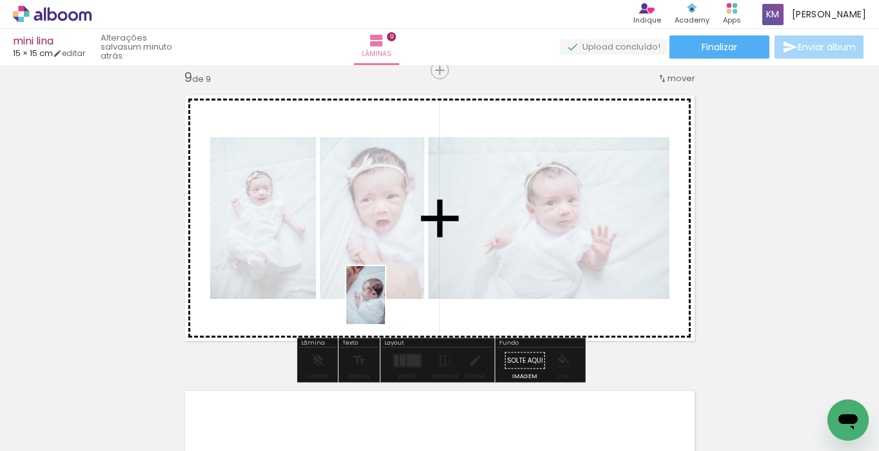
drag, startPoint x: 273, startPoint y: 400, endPoint x: 385, endPoint y: 304, distance: 147.2
click at [385, 304] on quentale-workspace at bounding box center [439, 225] width 879 height 451
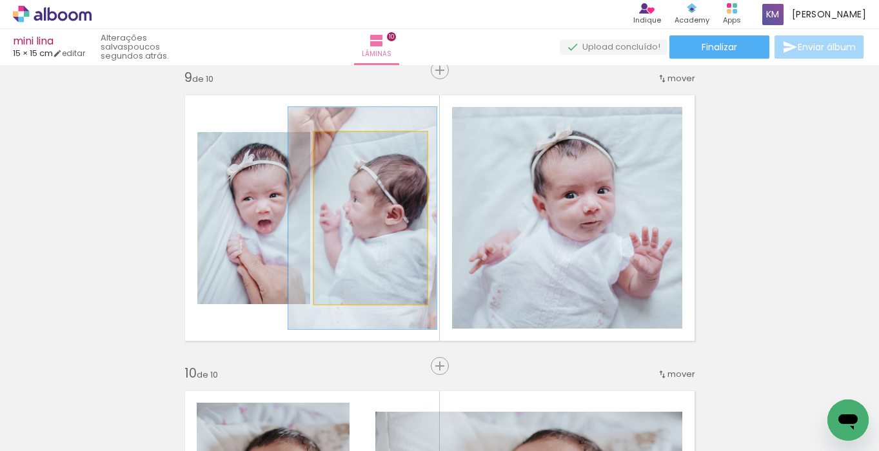
type paper-slider "129"
click at [360, 146] on div at bounding box center [359, 146] width 12 height 12
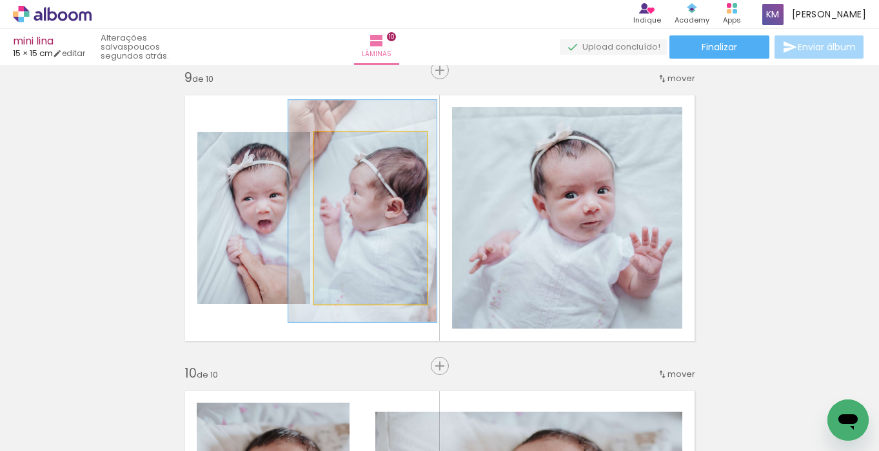
drag, startPoint x: 398, startPoint y: 208, endPoint x: 398, endPoint y: 201, distance: 7.1
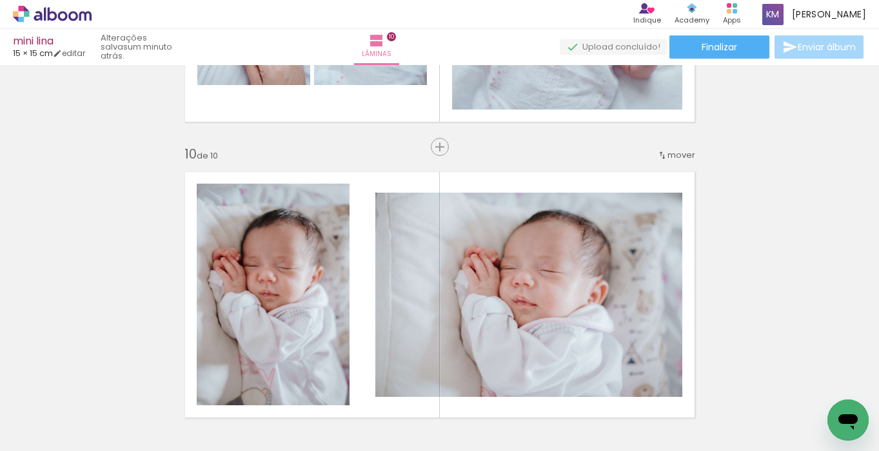
scroll to position [2579, 0]
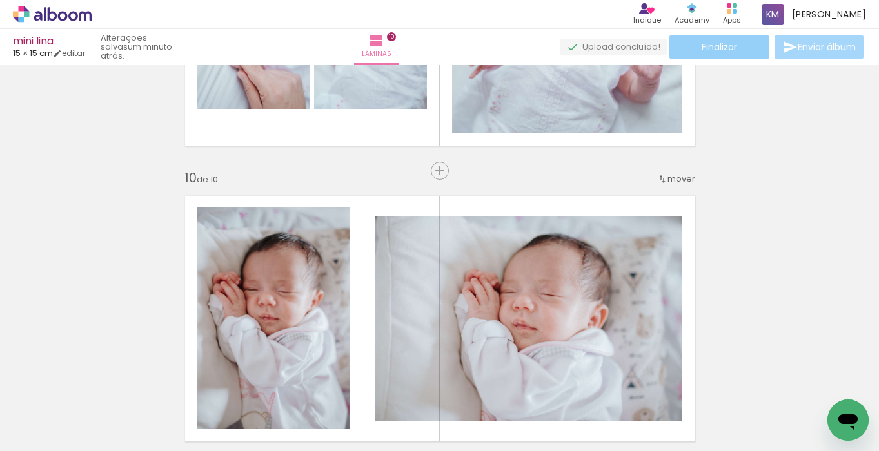
click at [718, 47] on span "Finalizar" at bounding box center [718, 47] width 35 height 9
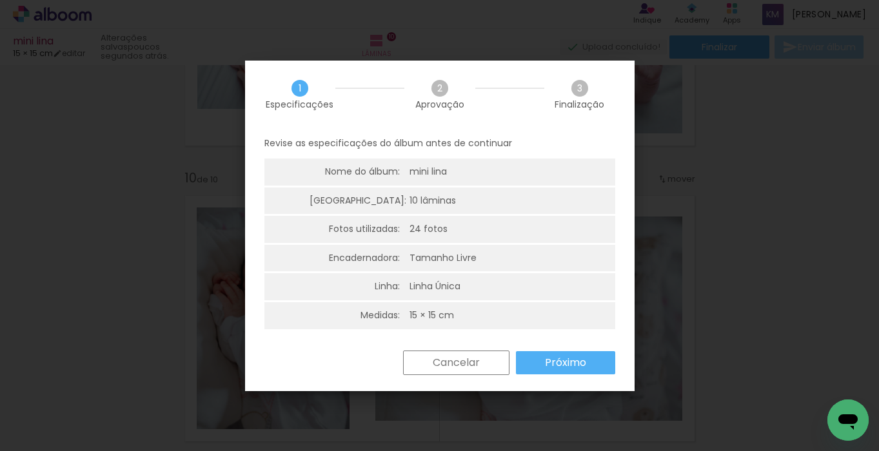
click at [0, 0] on slot "Próximo" at bounding box center [0, 0] width 0 height 0
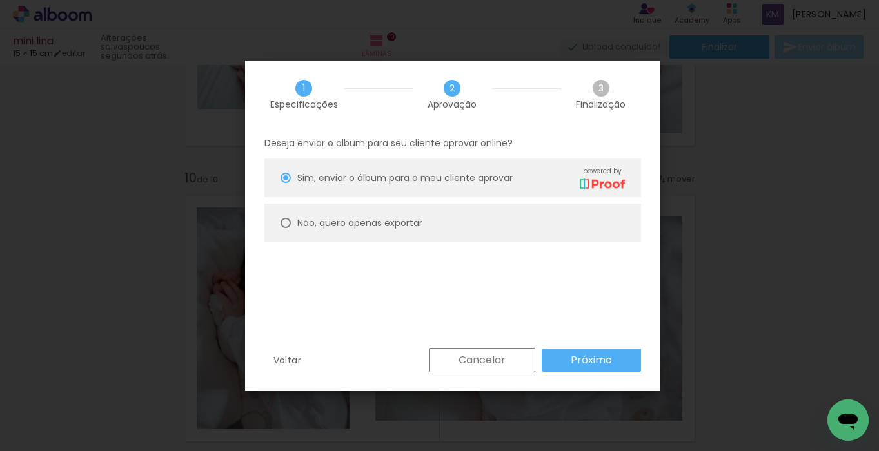
click at [284, 223] on div at bounding box center [285, 223] width 10 height 10
type paper-radio-button "on"
click at [0, 0] on slot "Próximo" at bounding box center [0, 0] width 0 height 0
type input "Alta, 300 DPI"
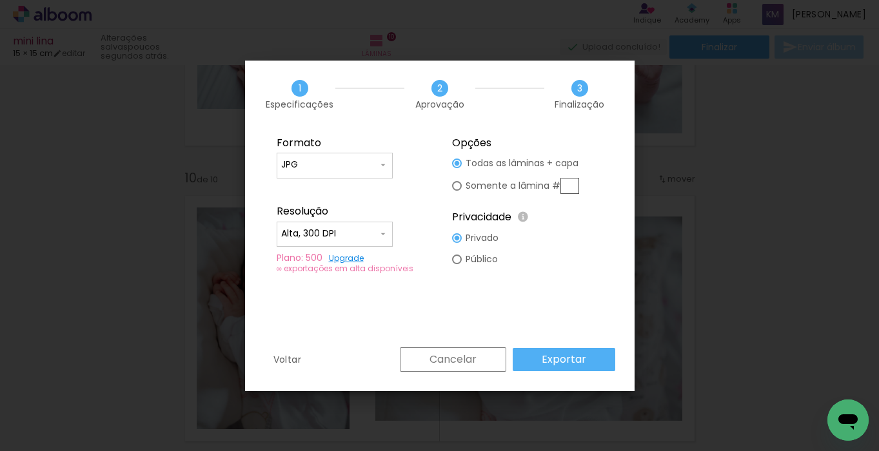
click at [0, 0] on slot "Exportar" at bounding box center [0, 0] width 0 height 0
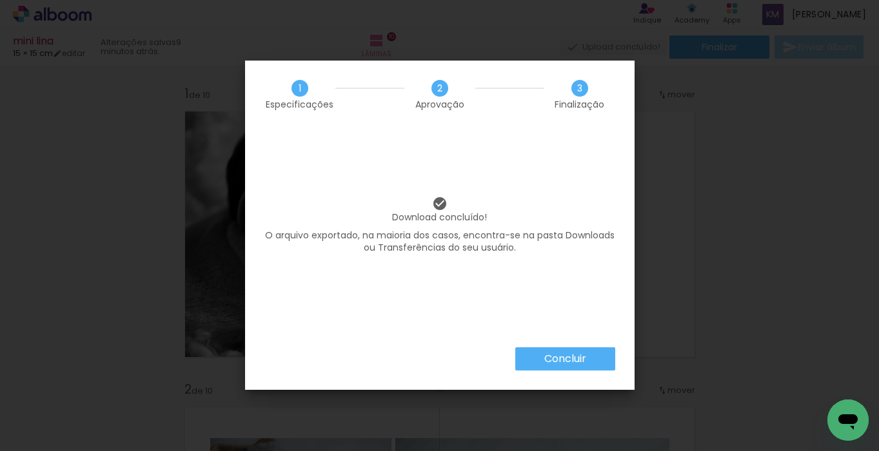
scroll to position [0, 6378]
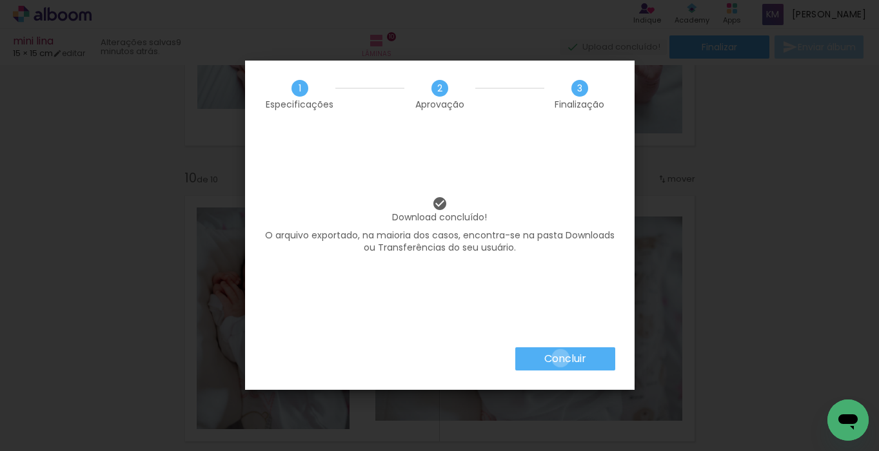
click at [0, 0] on slot "Concluir" at bounding box center [0, 0] width 0 height 0
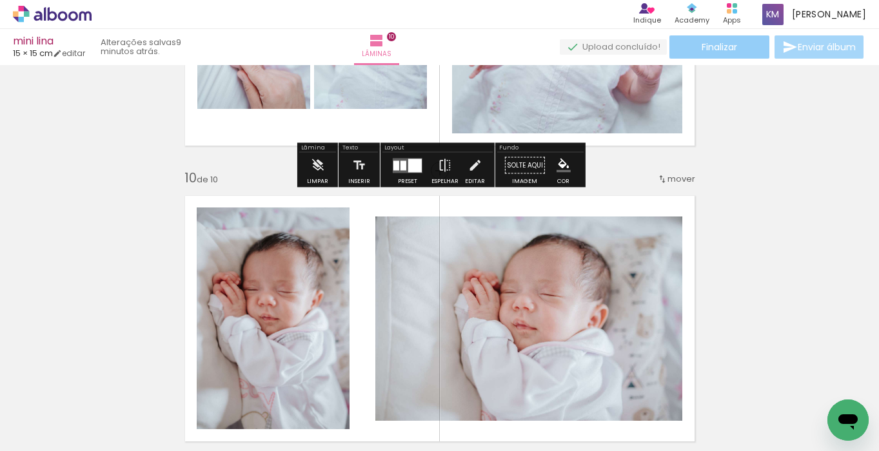
click at [721, 50] on span "Finalizar" at bounding box center [718, 47] width 35 height 9
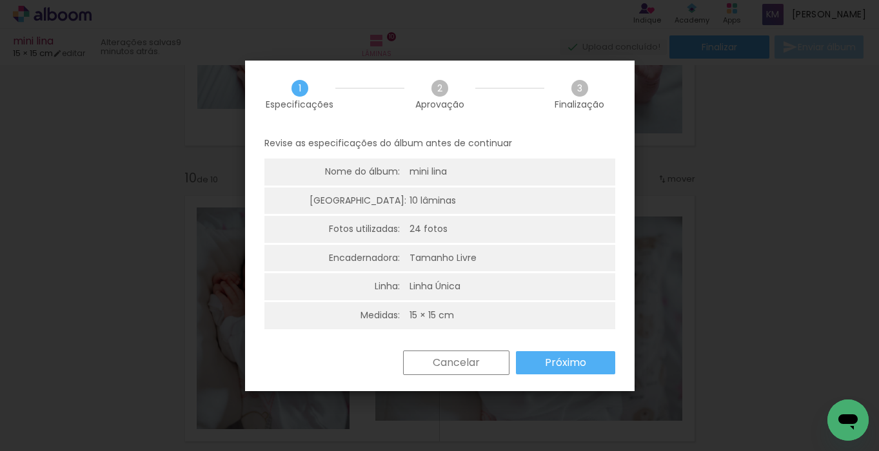
click at [0, 0] on slot "Próximo" at bounding box center [0, 0] width 0 height 0
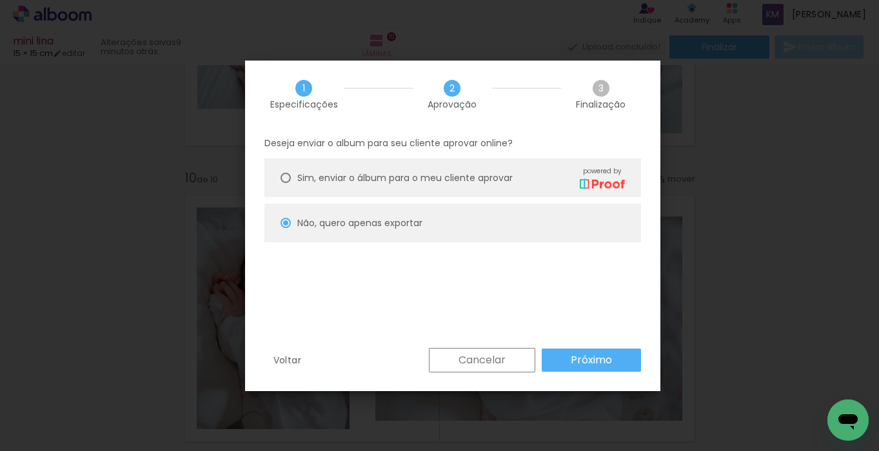
click at [569, 365] on paper-button "Próximo" at bounding box center [591, 360] width 99 height 23
type input "Alta, 300 DPI"
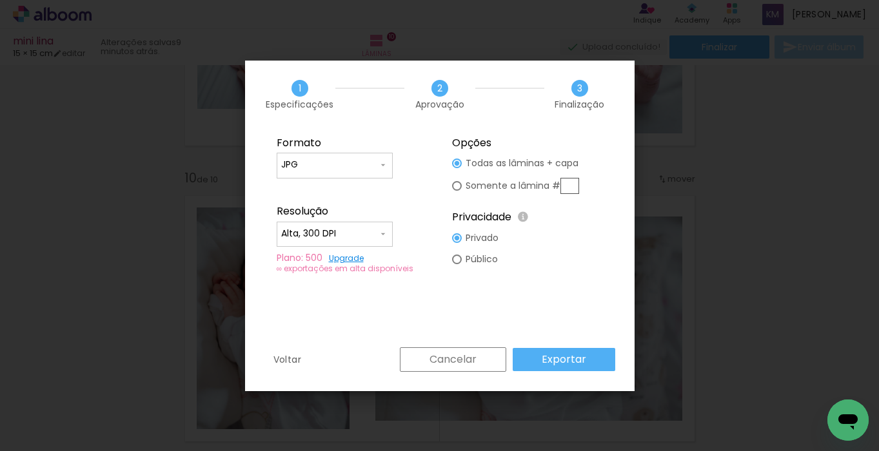
click at [0, 0] on slot "Exportar" at bounding box center [0, 0] width 0 height 0
